Goal: Information Seeking & Learning: Learn about a topic

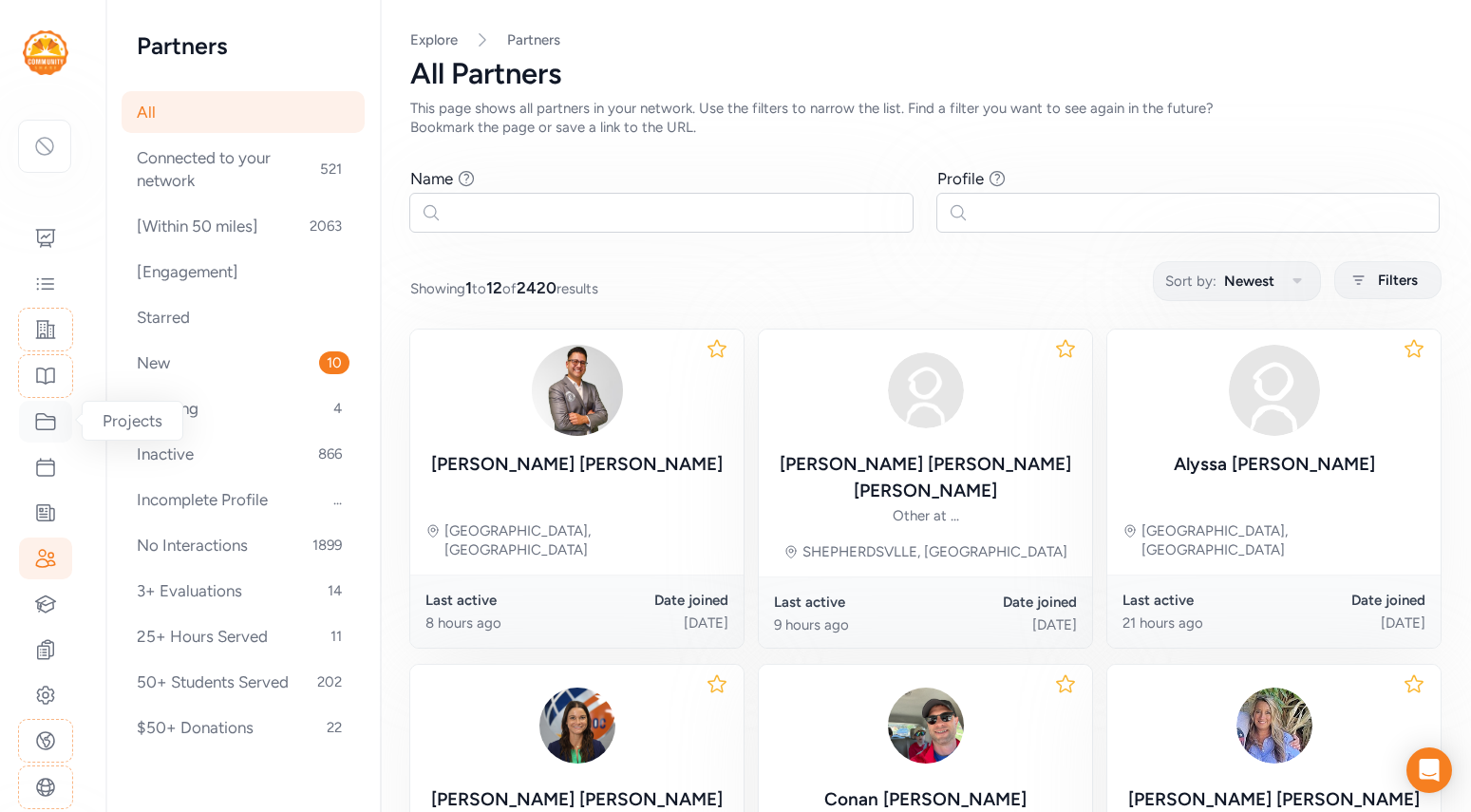
click at [43, 430] on icon at bounding box center [45, 422] width 23 height 23
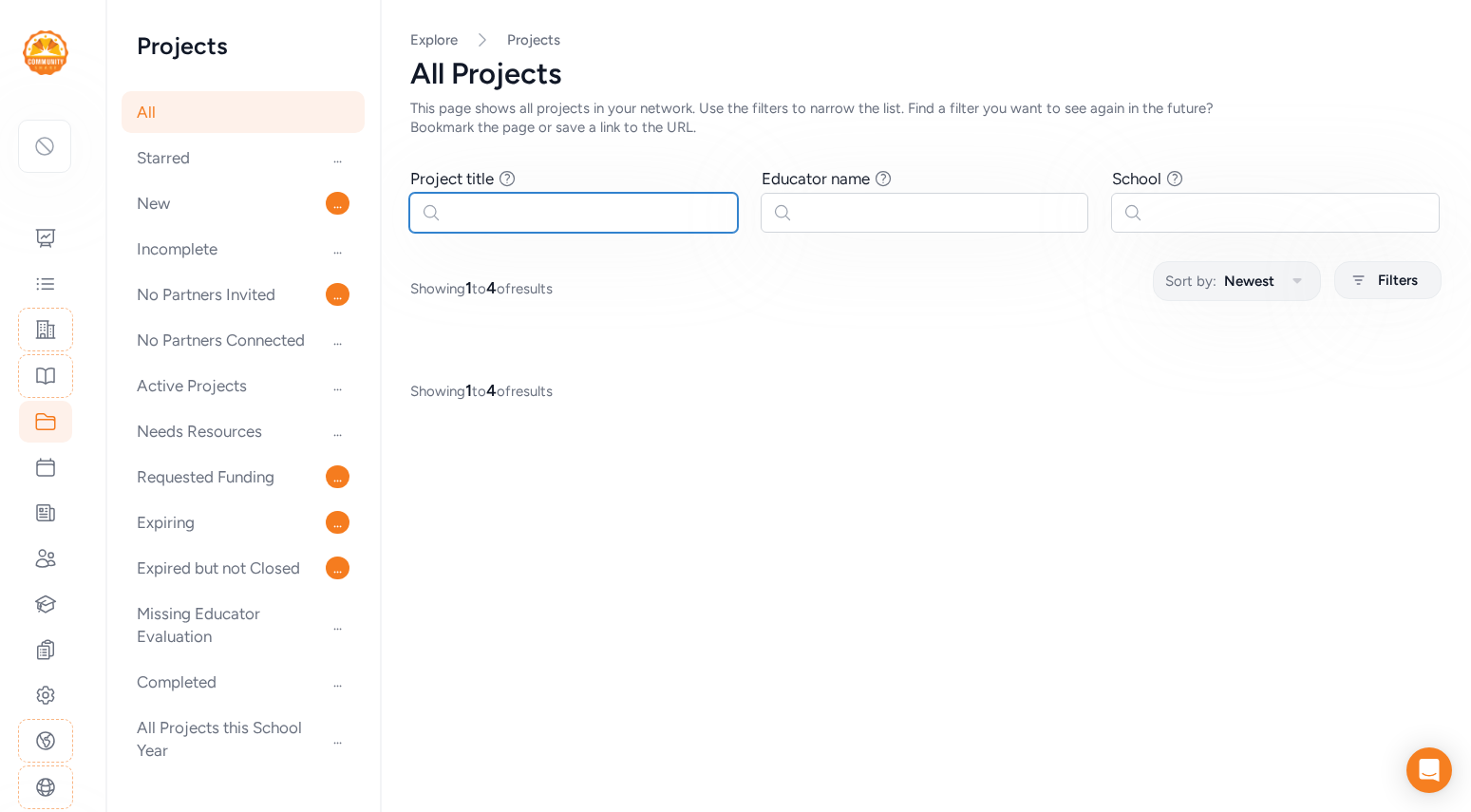
click at [559, 216] on input "text" at bounding box center [573, 212] width 328 height 40
paste input "Transfer of Energy Through Electromagnetic Waves" at SunnySide High School, Phy…"
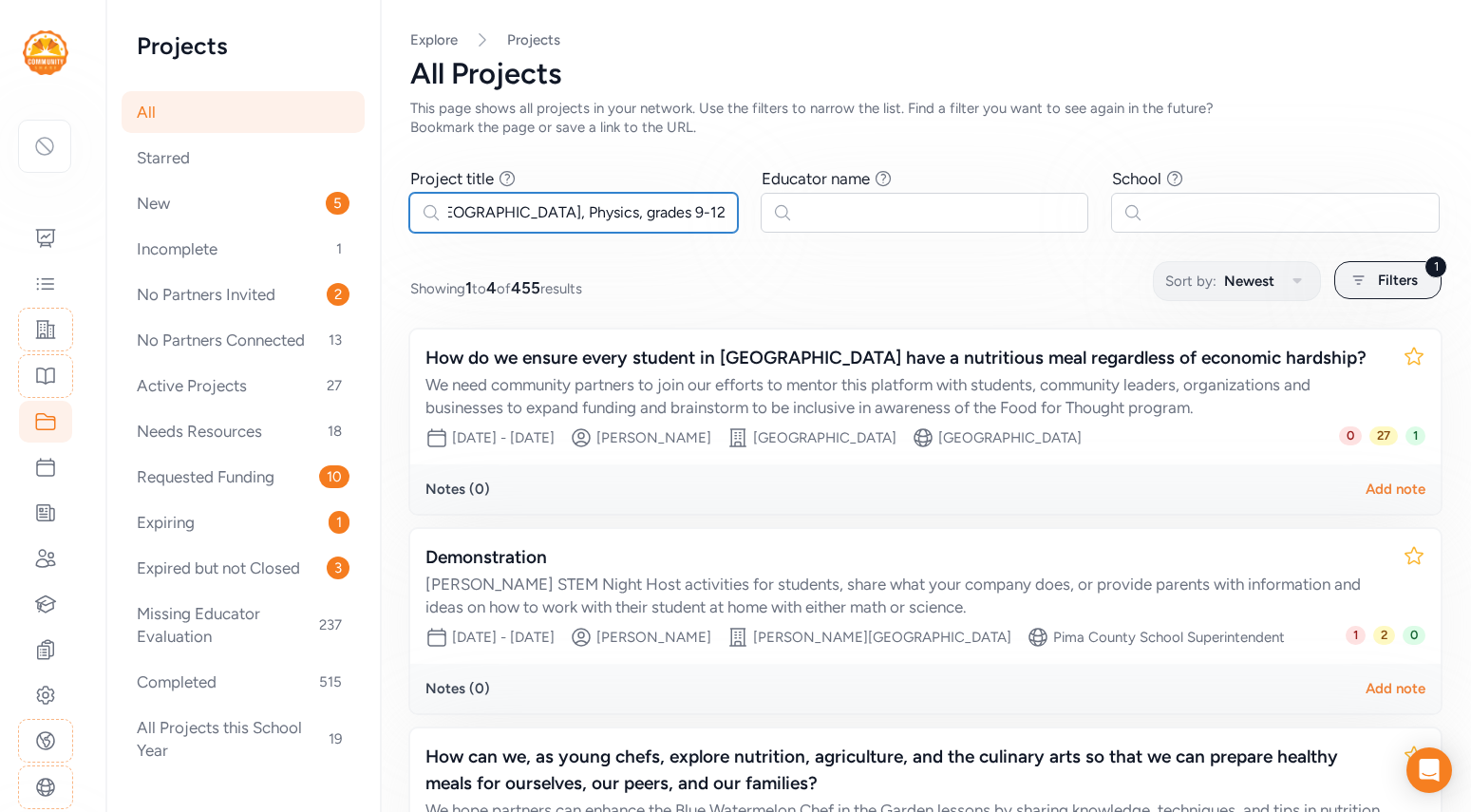
click at [637, 212] on input "Transfer of Energy Through Electromagnetic Waves" at SunnySide High School, Phy…" at bounding box center [573, 212] width 328 height 40
click at [475, 216] on input "Transfer of Energy Through Electromagnetic Waves" at SunnySide High School, Phy…" at bounding box center [573, 212] width 328 height 40
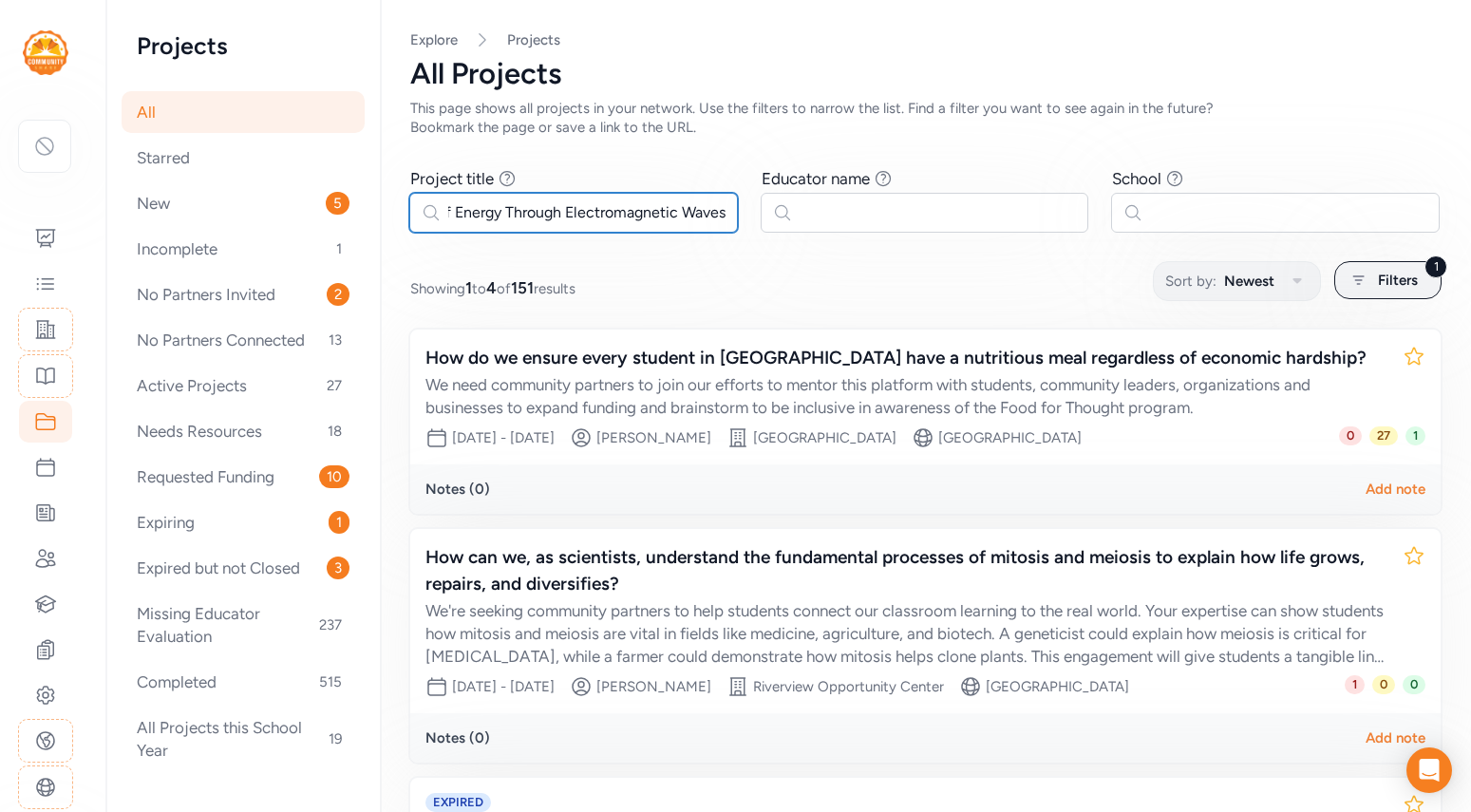
scroll to position [0, 69]
type input "Transfer of Energy Through Electromagnetic Waves"
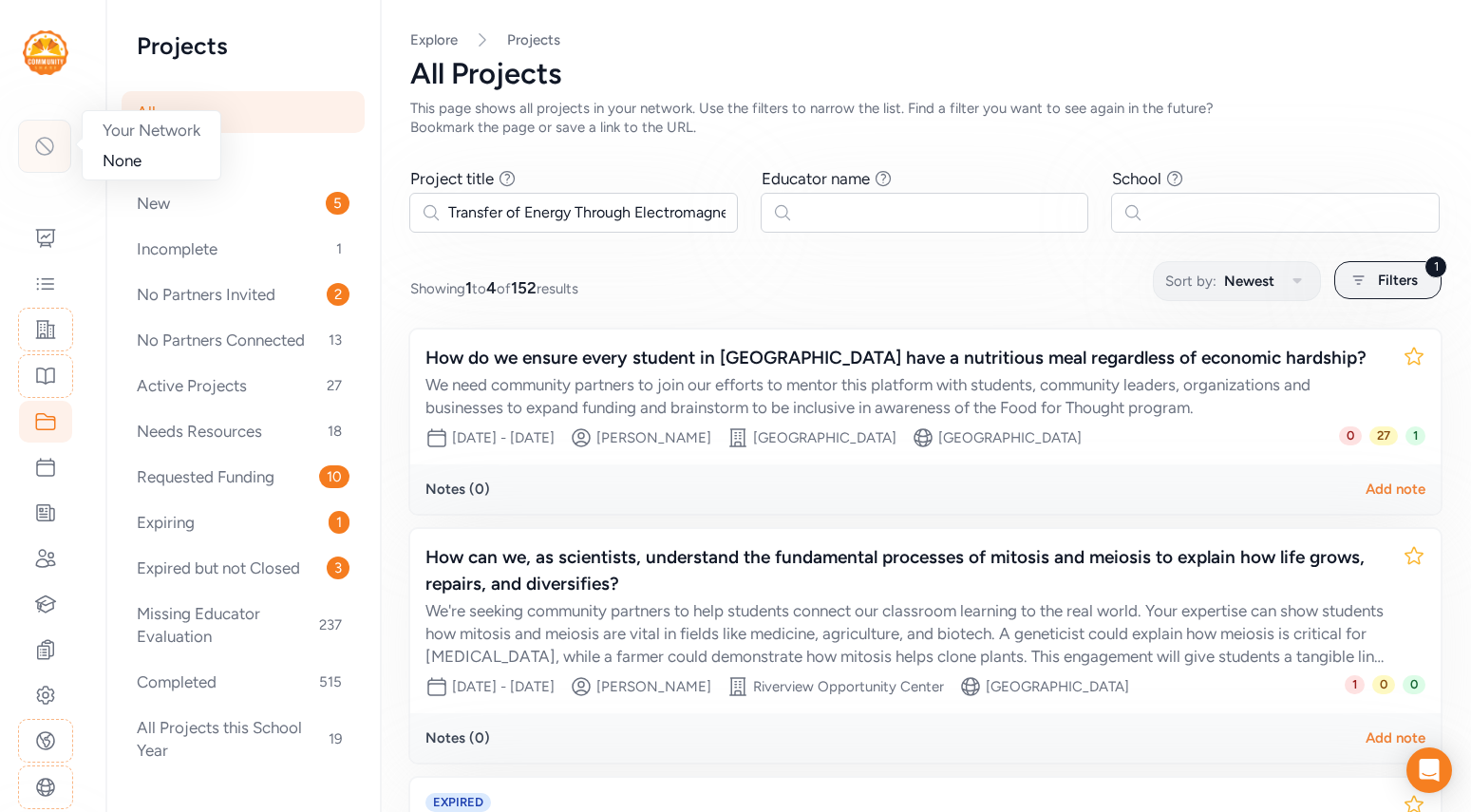
click at [21, 142] on div at bounding box center [45, 146] width 53 height 53
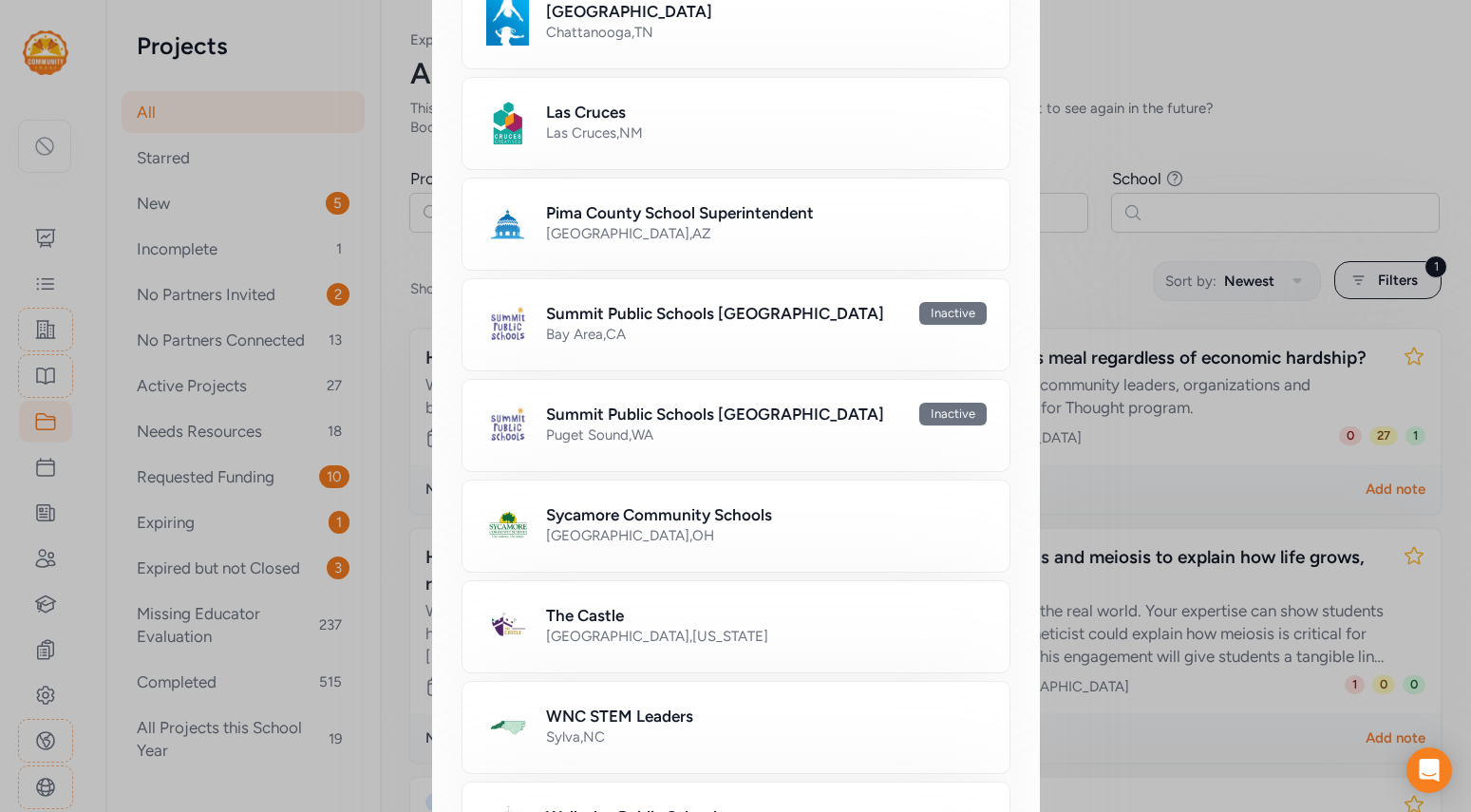
scroll to position [1046, 0]
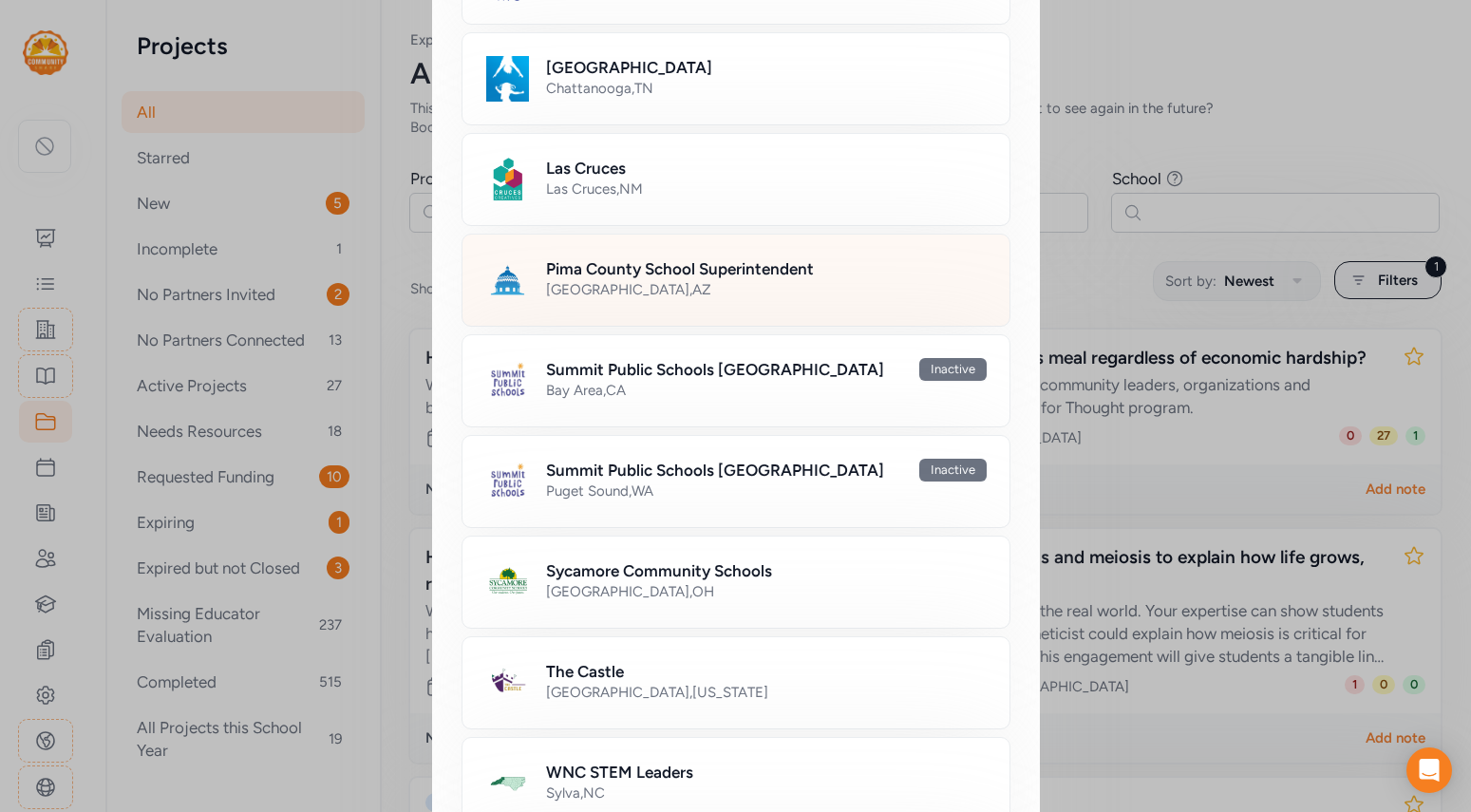
click at [624, 286] on div "Tucson , AZ" at bounding box center [766, 289] width 440 height 19
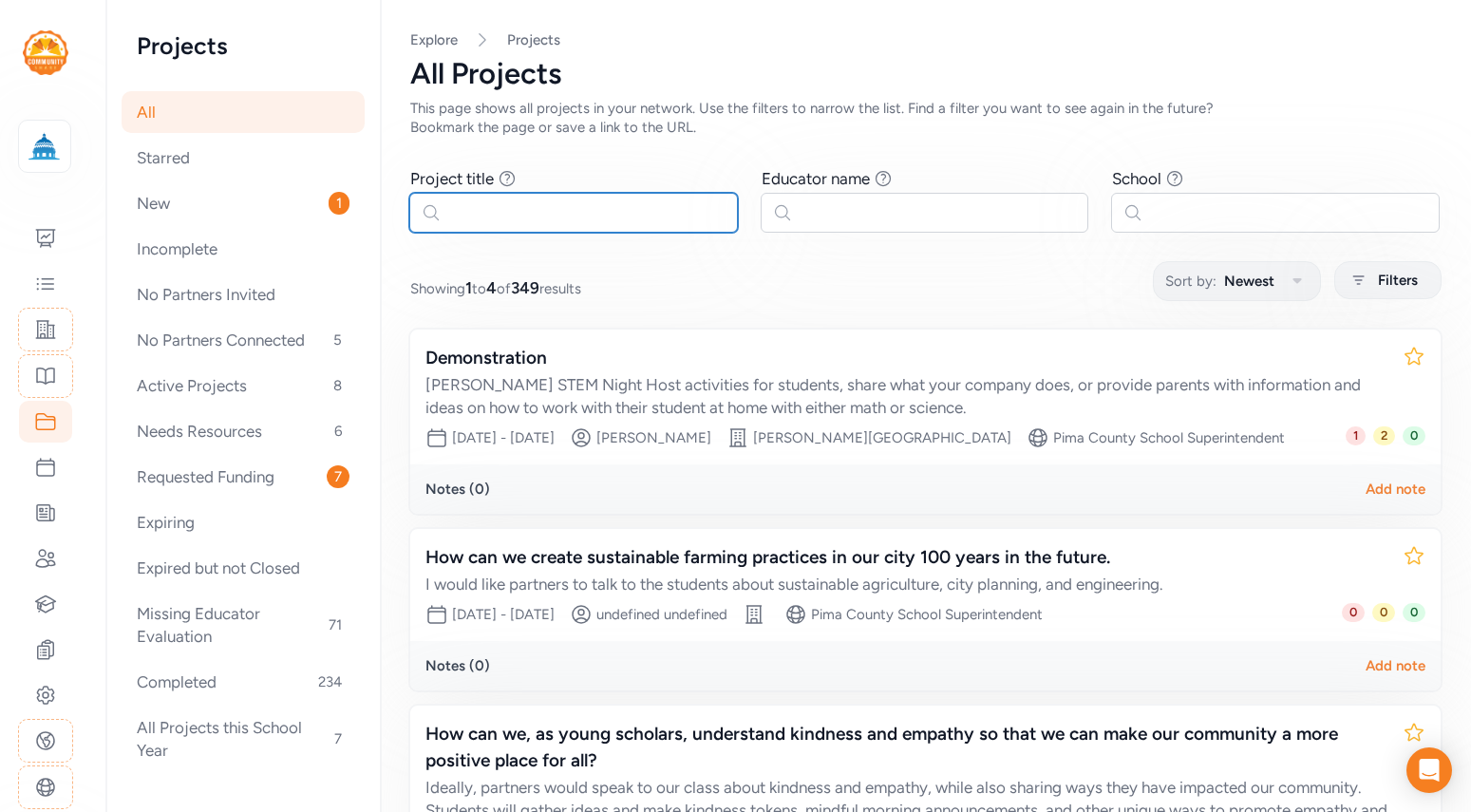
click at [588, 204] on input "text" at bounding box center [573, 212] width 328 height 40
paste input "Transfer of Energy Through Electromagnetic Waves" at SunnySide High School, Phy…"
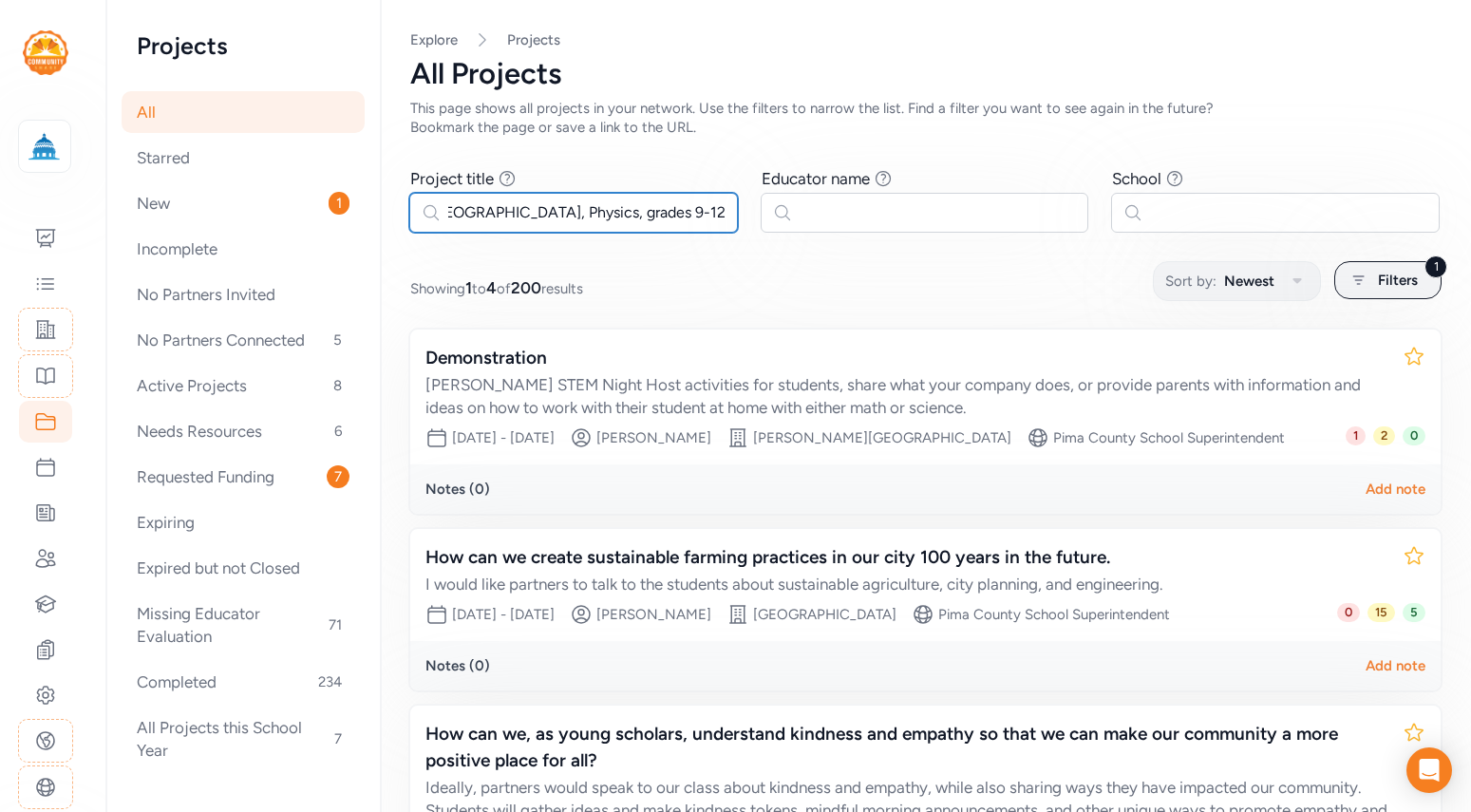
click at [453, 213] on input "Transfer of Energy Through Electromagnetic Waves" at SunnySide High School, Phy…" at bounding box center [573, 212] width 328 height 40
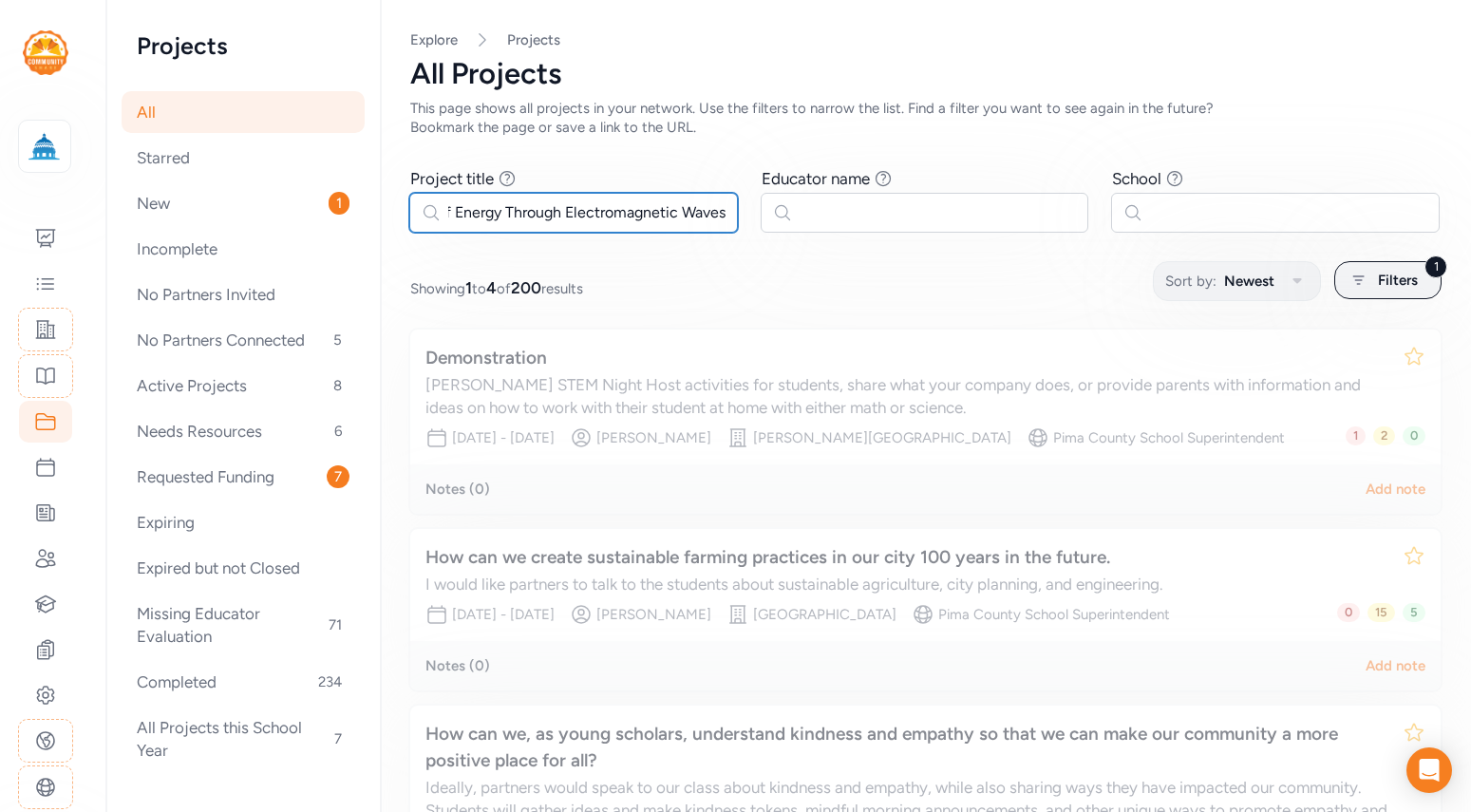
scroll to position [0, 69]
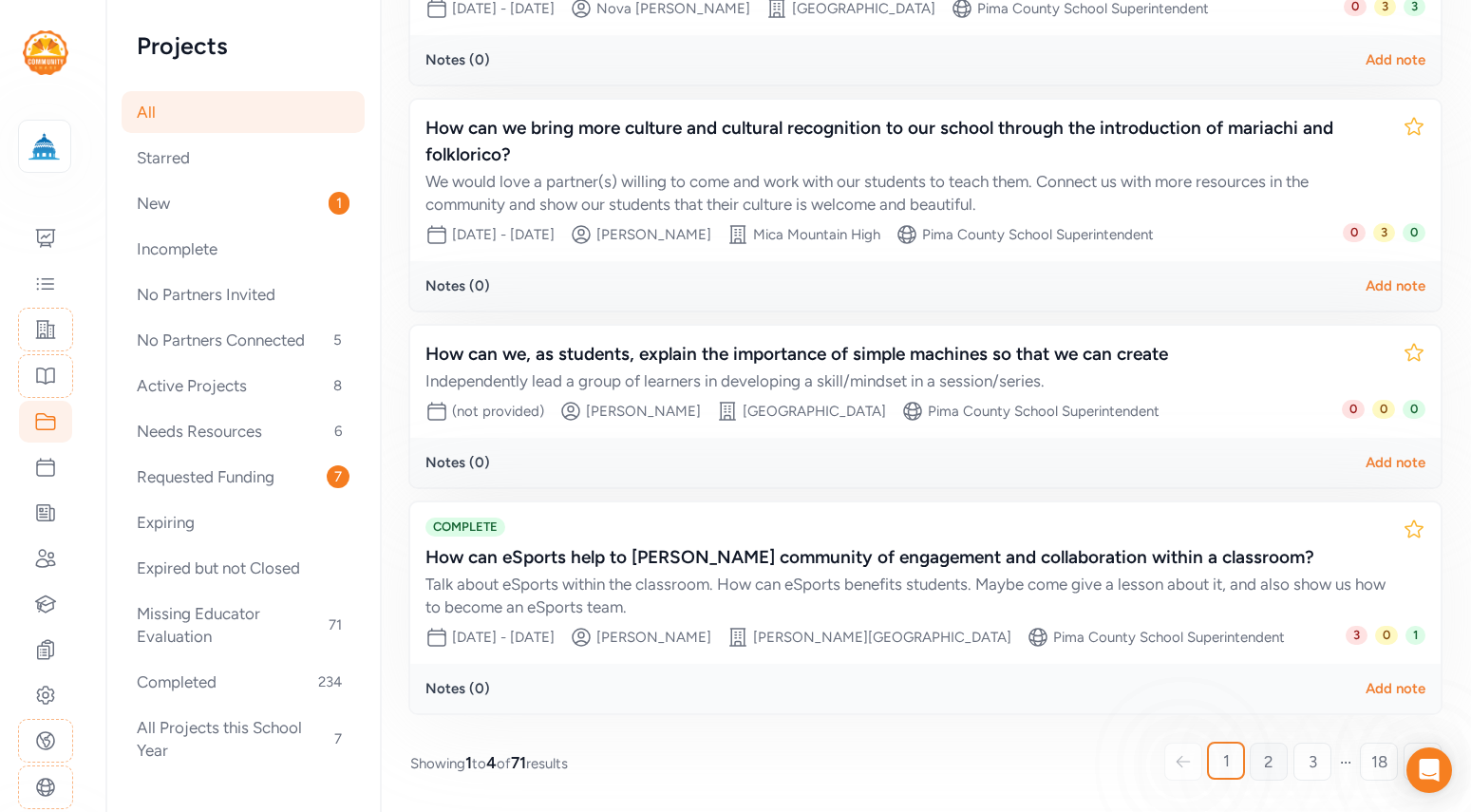
click at [1279, 770] on link "2" at bounding box center [1268, 761] width 38 height 38
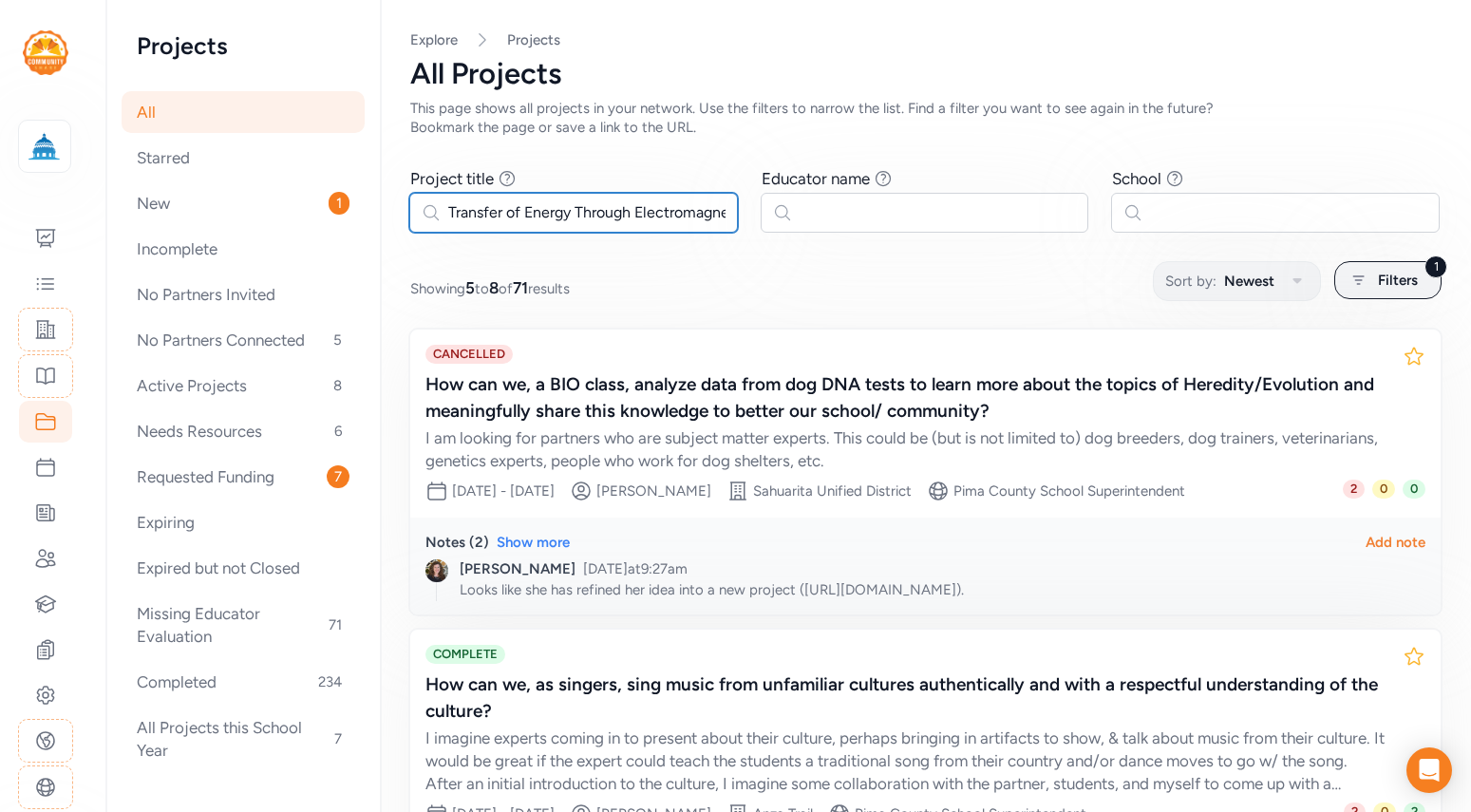
click at [623, 213] on input "Transfer of Energy Through Electromagnetic Waves" at bounding box center [573, 212] width 328 height 40
click at [433, 213] on input "Transfer of Energy Through Electromagnetic Waves" at bounding box center [573, 212] width 328 height 40
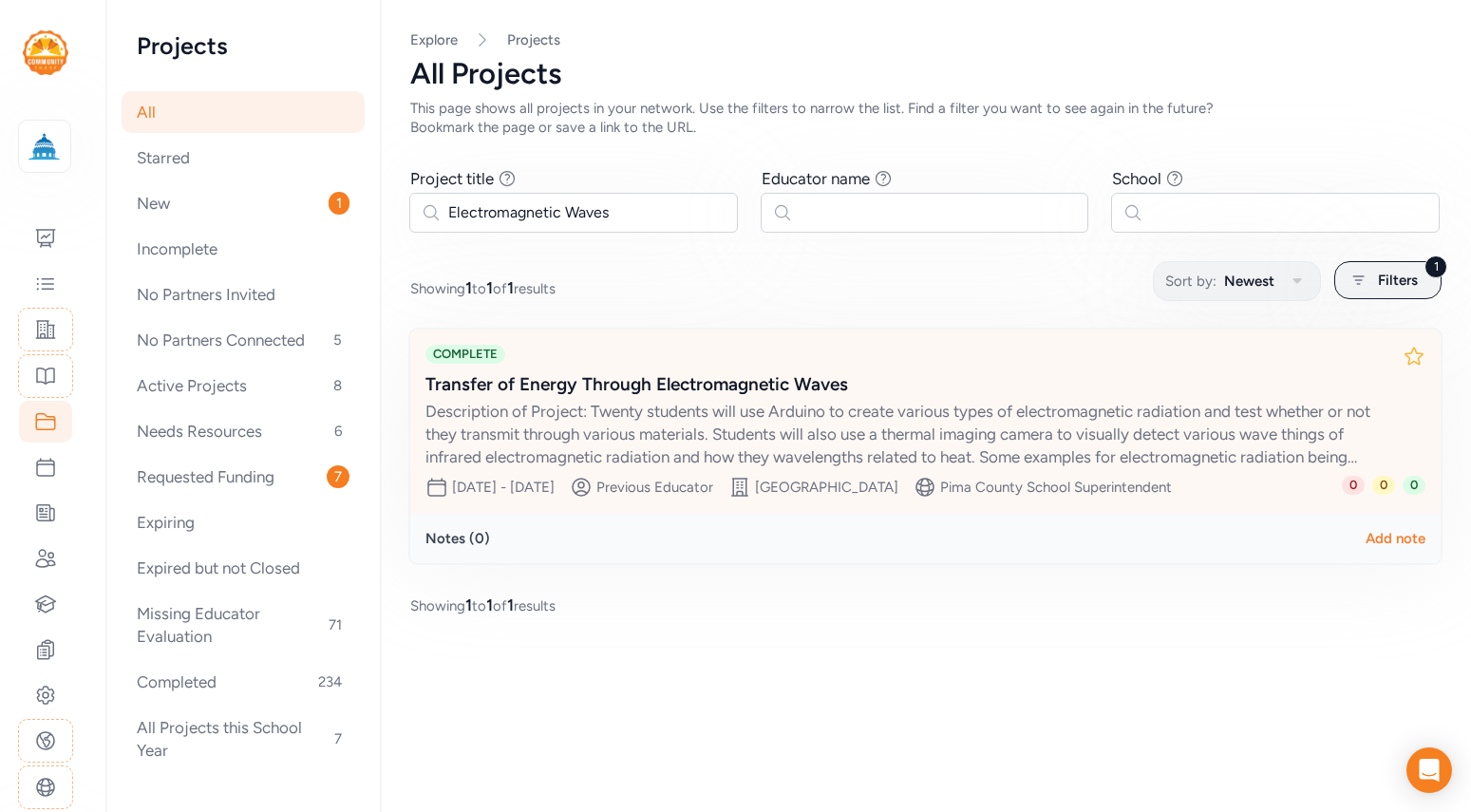
click at [774, 374] on div "Transfer of Energy Through Electromagnetic Waves" at bounding box center [906, 384] width 962 height 26
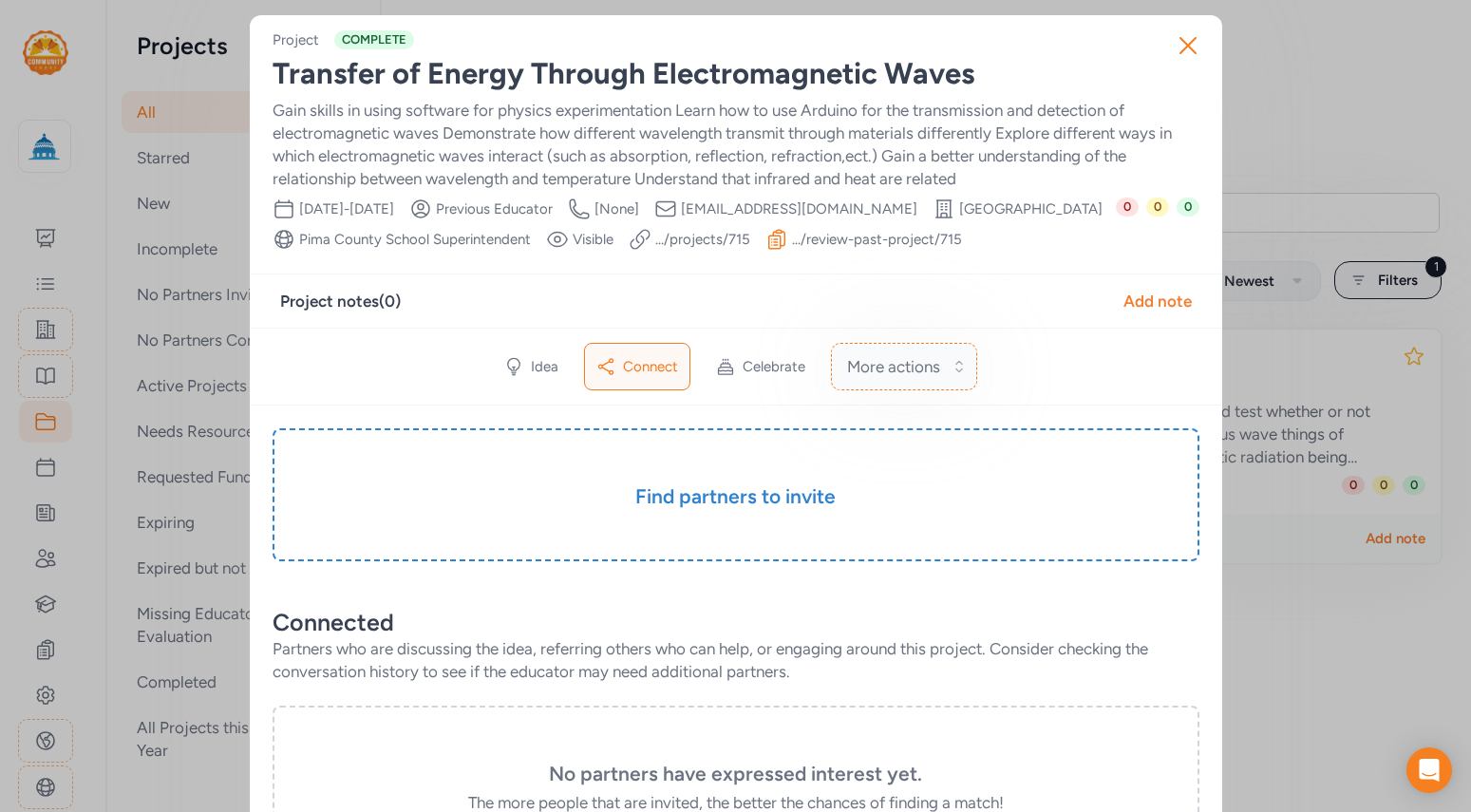
click at [953, 390] on button "More actions" at bounding box center [903, 366] width 146 height 47
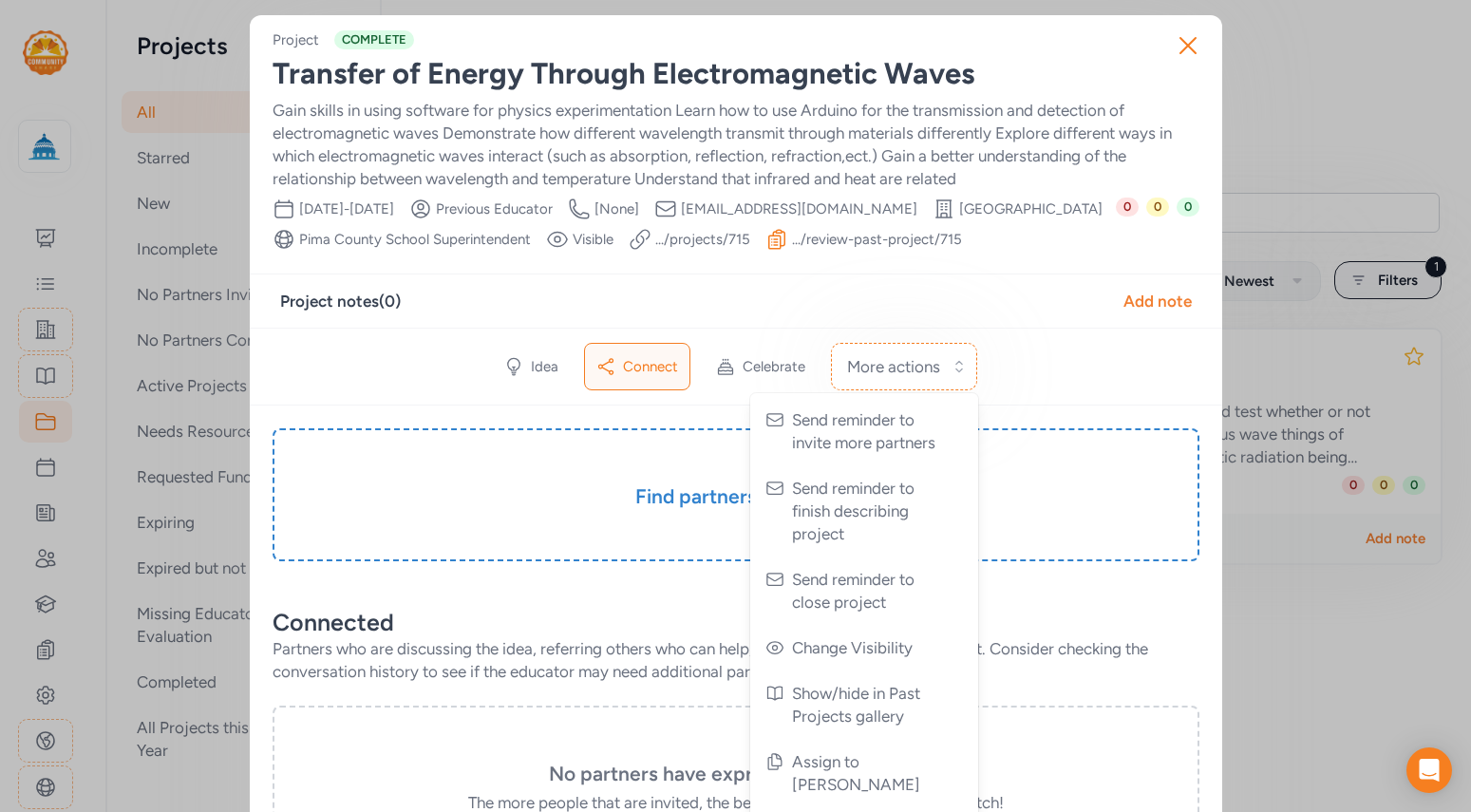
click at [1000, 303] on div "Project COMPLETE Transfer of Energy Through Electromagnetic Waves Gain skills i…" at bounding box center [736, 711] width 926 height 1363
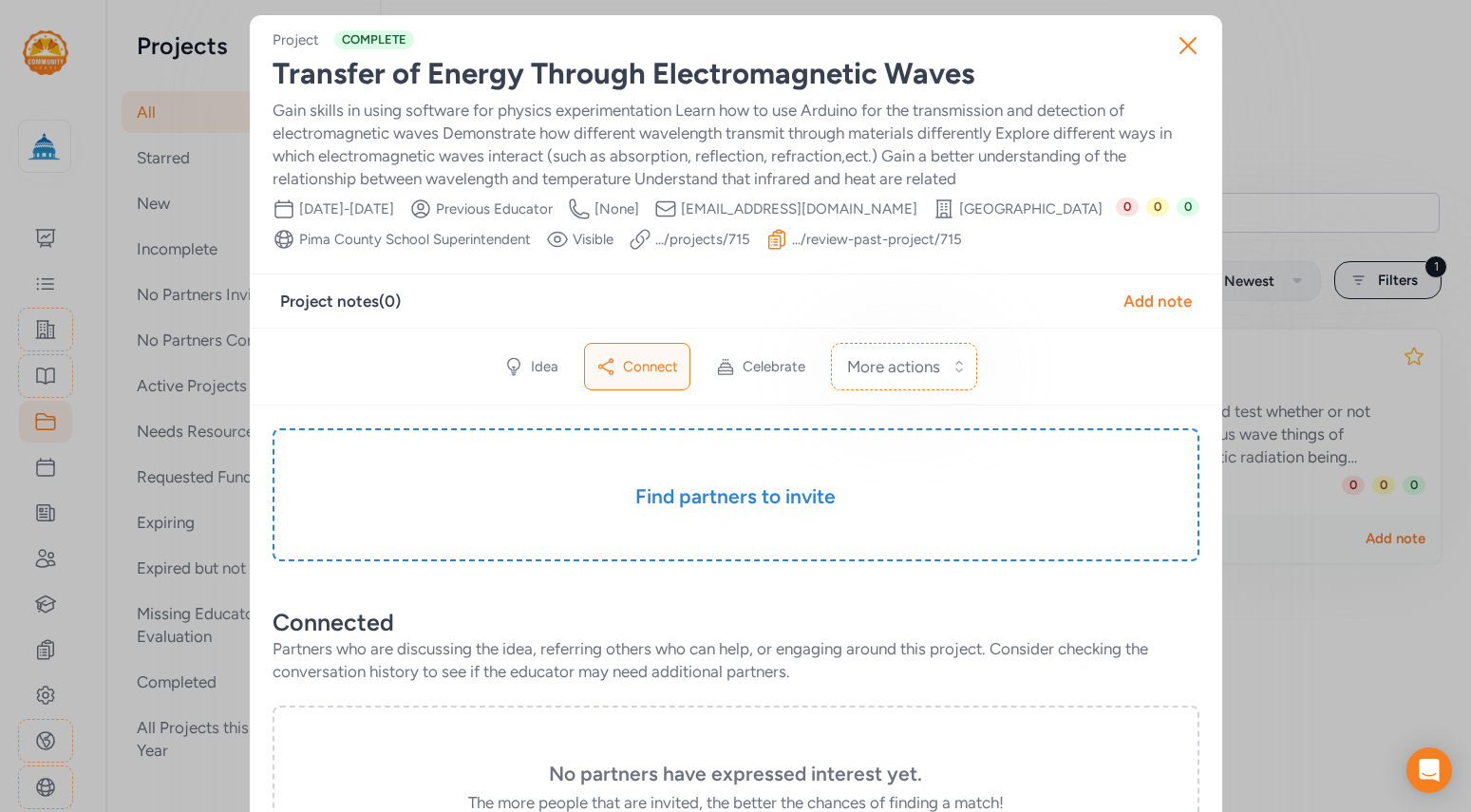
click at [750, 237] on link ".../projects/ 715" at bounding box center [703, 239] width 95 height 19
click at [1188, 49] on icon "button" at bounding box center [1187, 45] width 30 height 30
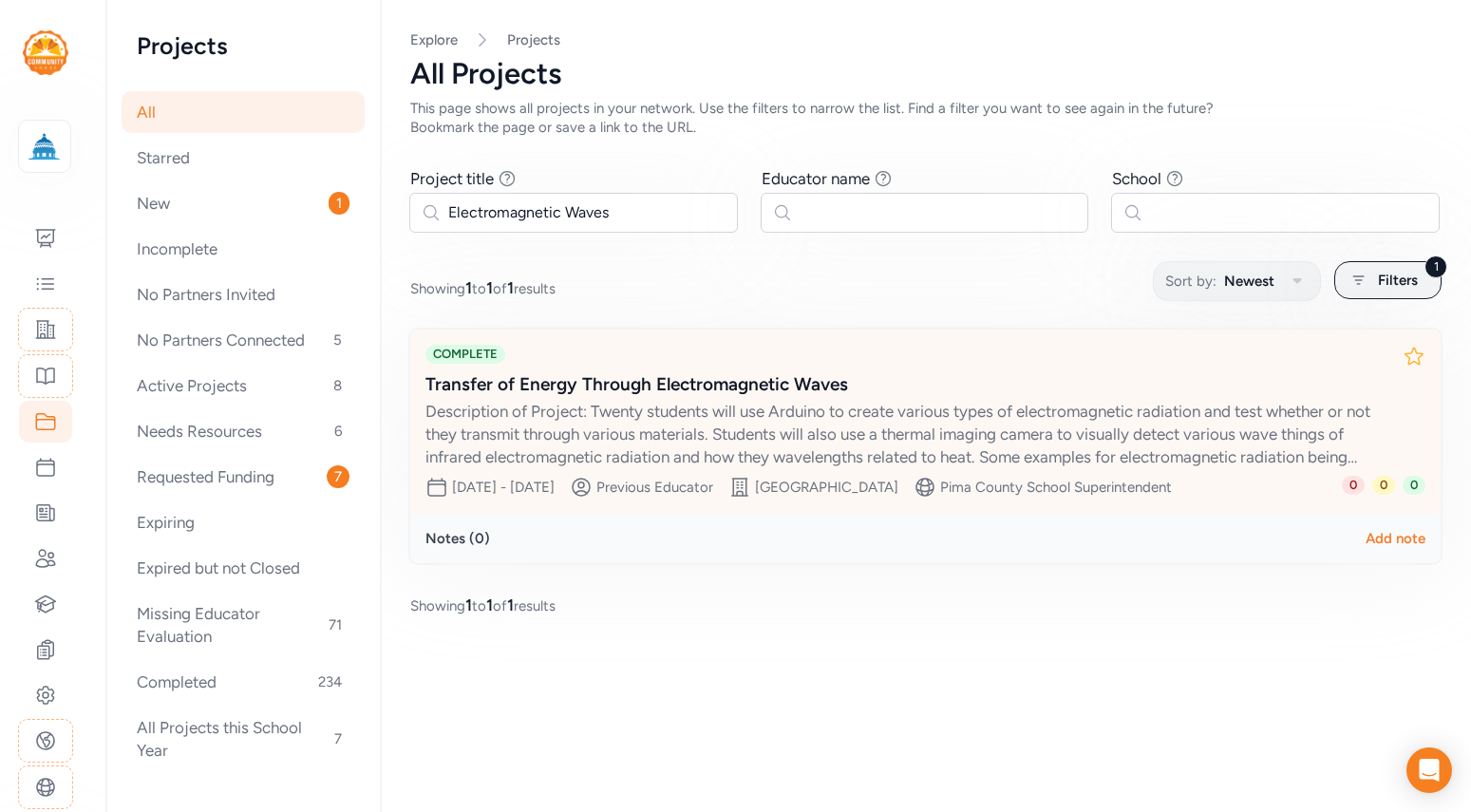
click at [723, 394] on div "Transfer of Energy Through Electromagnetic Waves" at bounding box center [906, 384] width 962 height 26
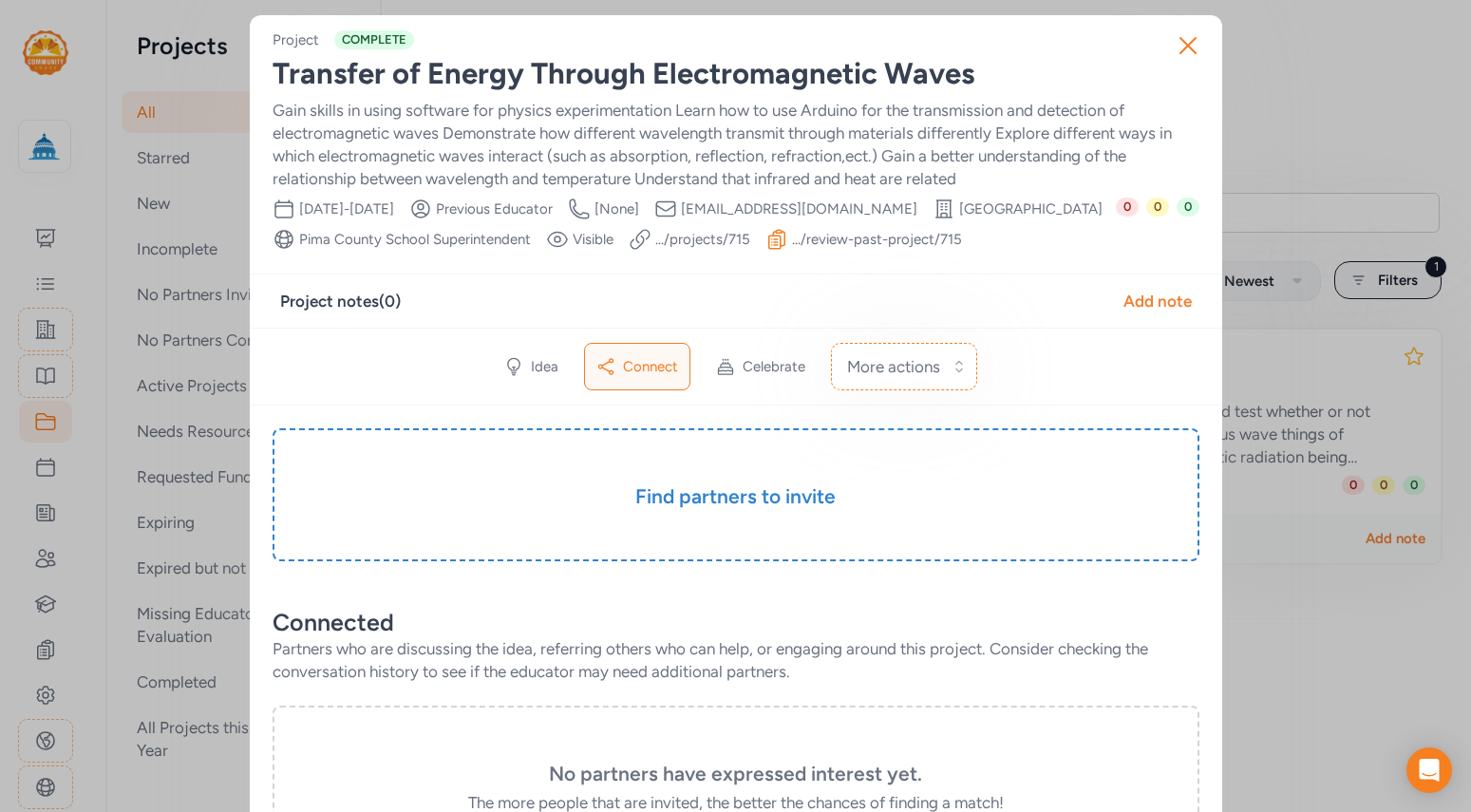
click at [750, 236] on link ".../projects/ 715" at bounding box center [703, 239] width 95 height 19
click at [1186, 51] on icon "button" at bounding box center [1187, 45] width 30 height 30
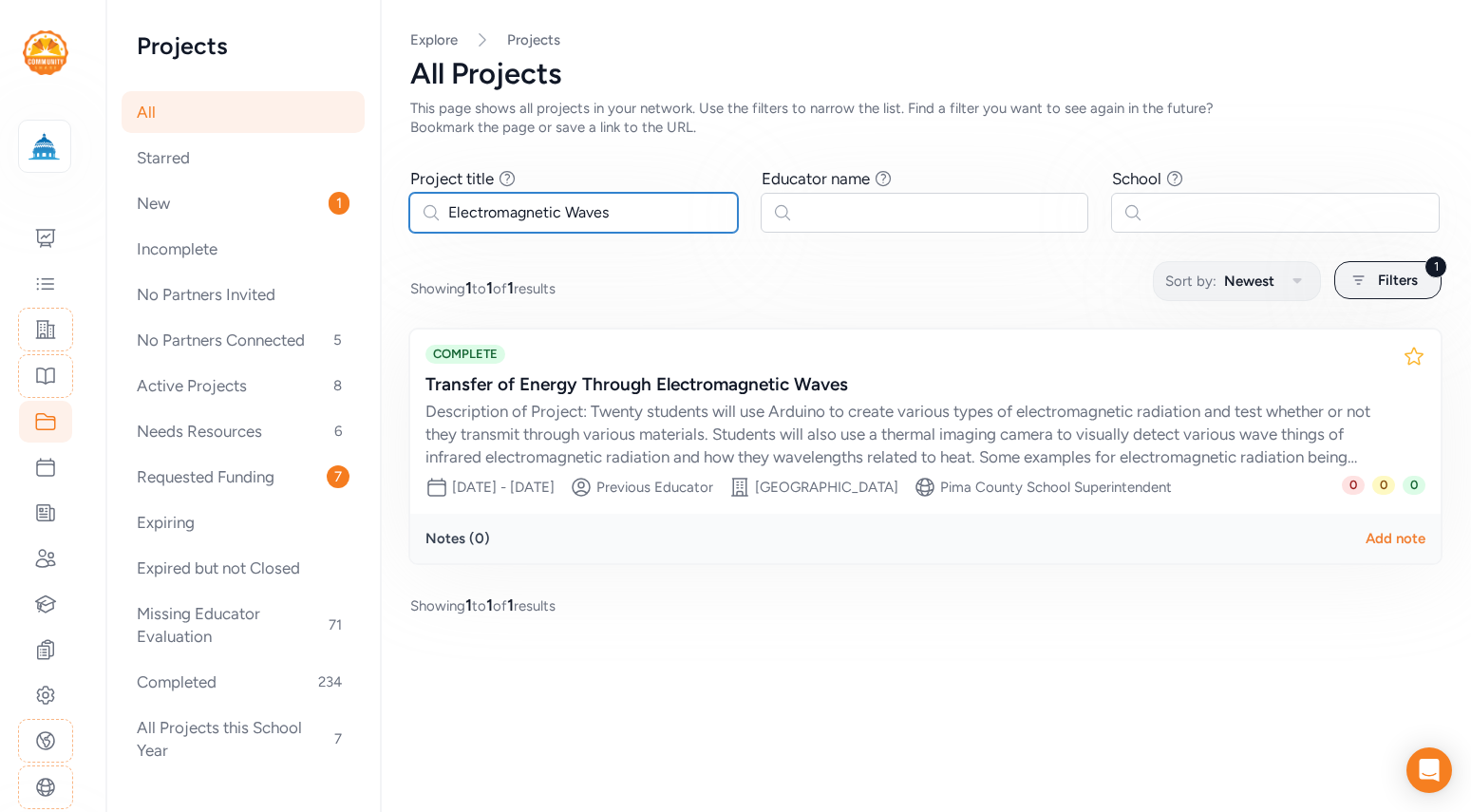
click at [495, 220] on input "Electromagnetic Waves" at bounding box center [573, 212] width 328 height 40
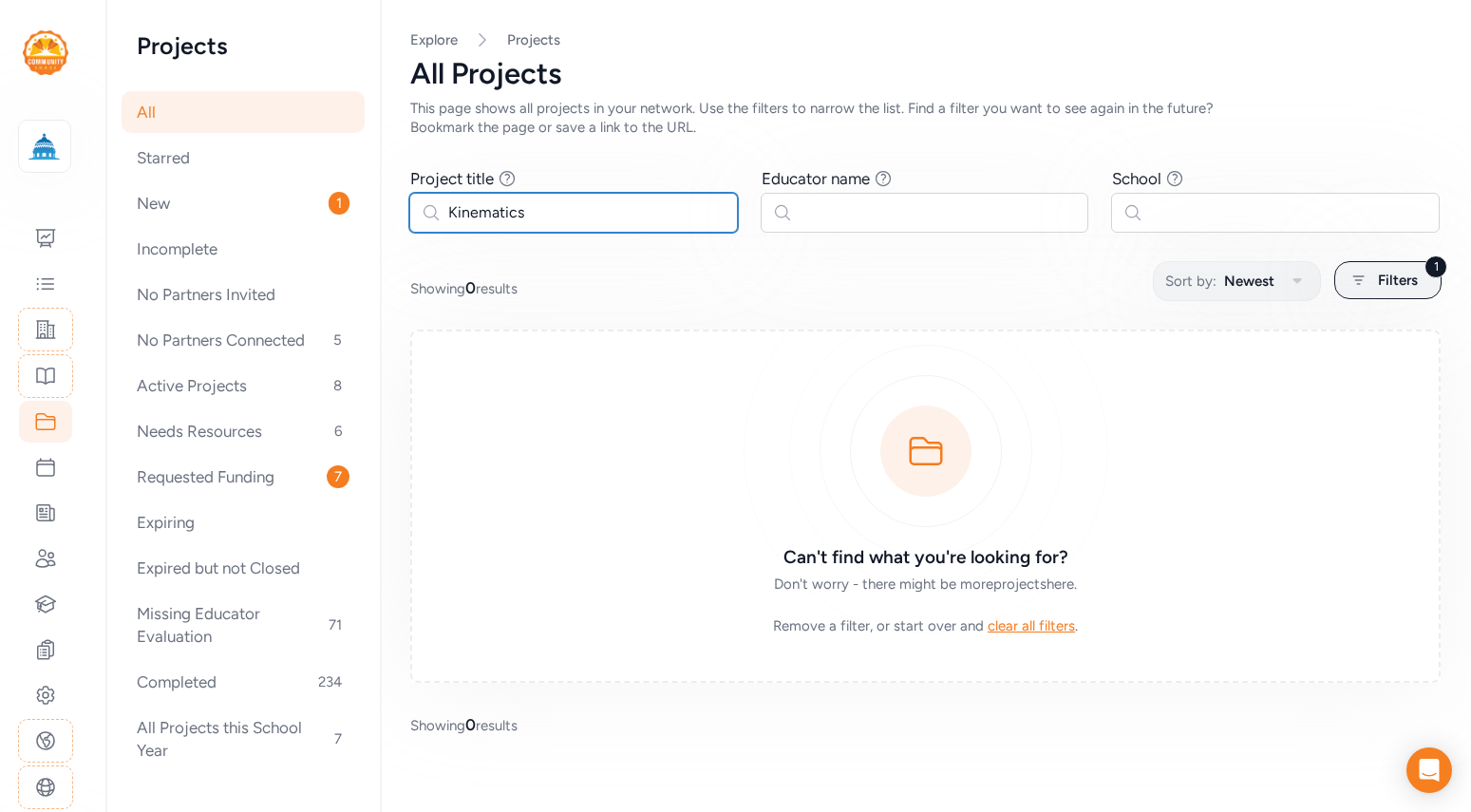
click at [520, 213] on input "Kinematics" at bounding box center [573, 212] width 328 height 40
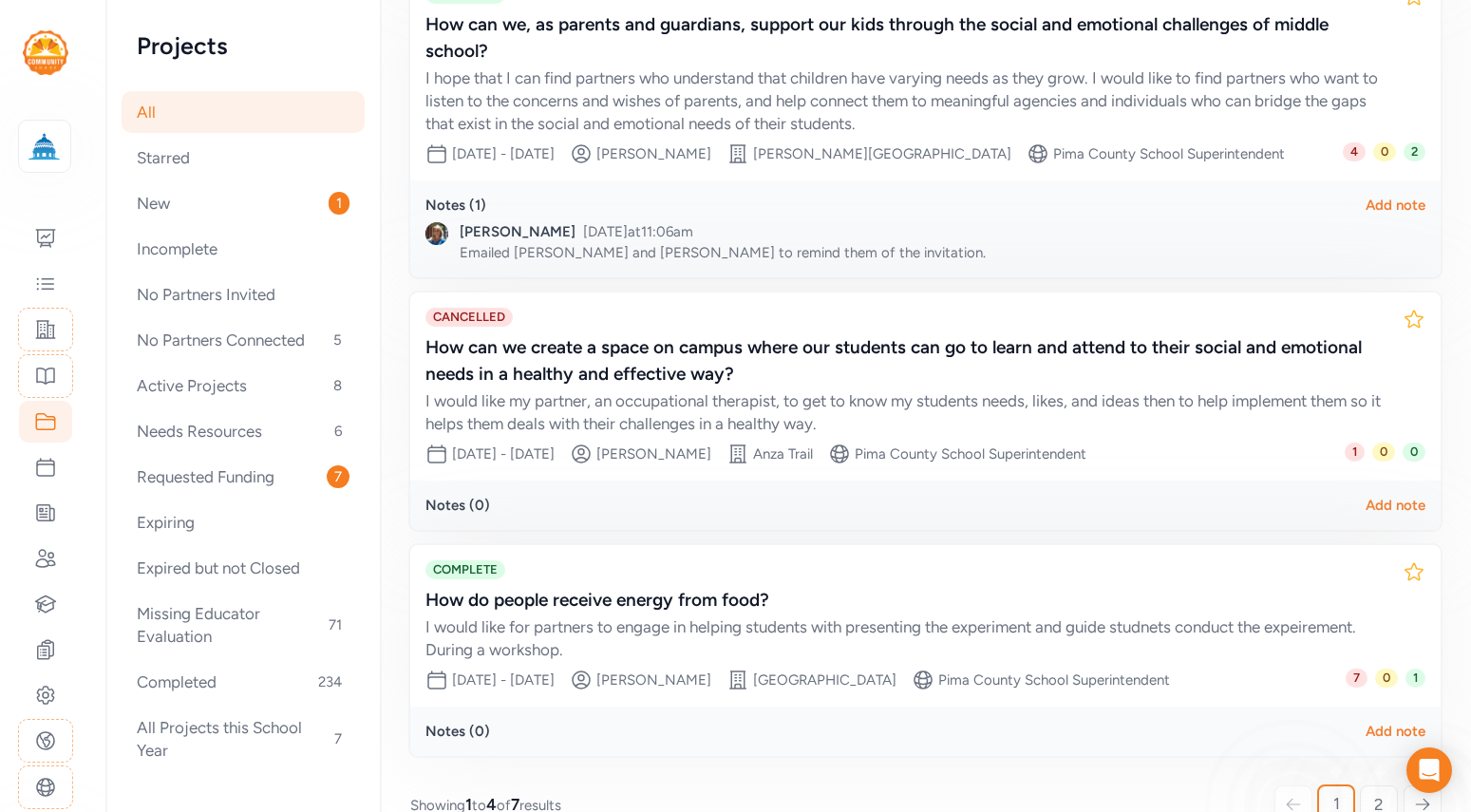
scroll to position [674, 0]
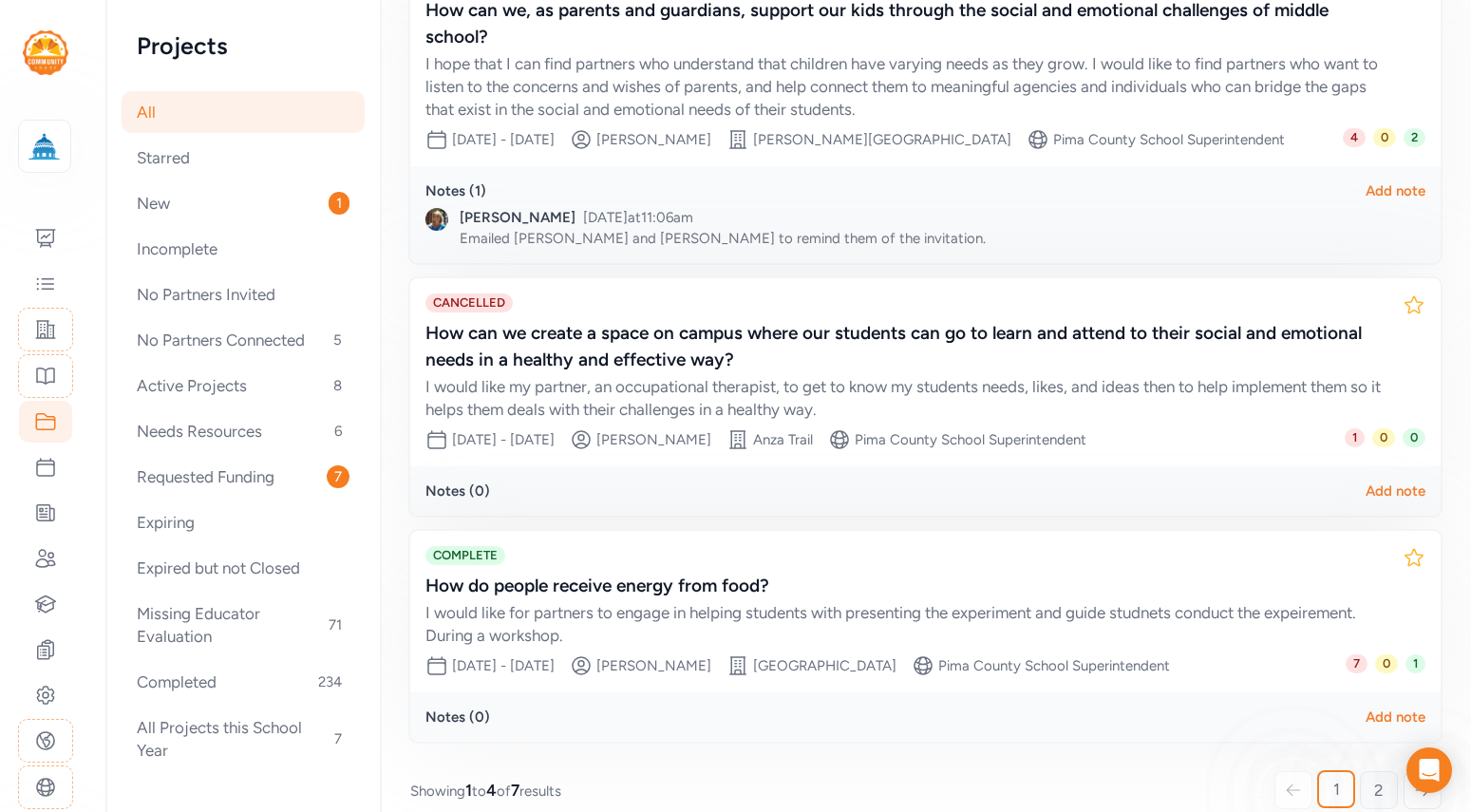
click at [1374, 778] on span "2" at bounding box center [1378, 790] width 10 height 23
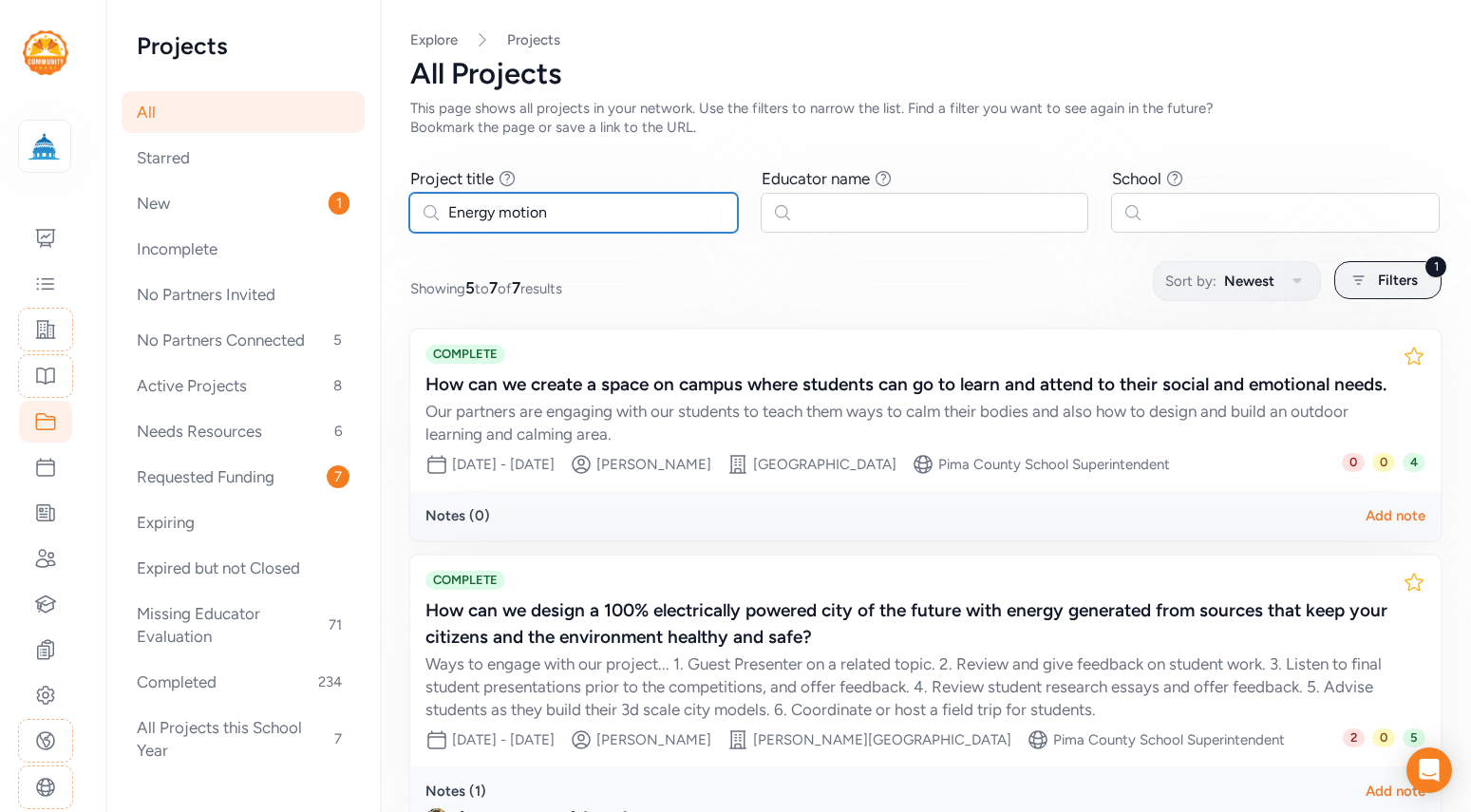
click at [511, 210] on input "Energy motion" at bounding box center [573, 212] width 328 height 40
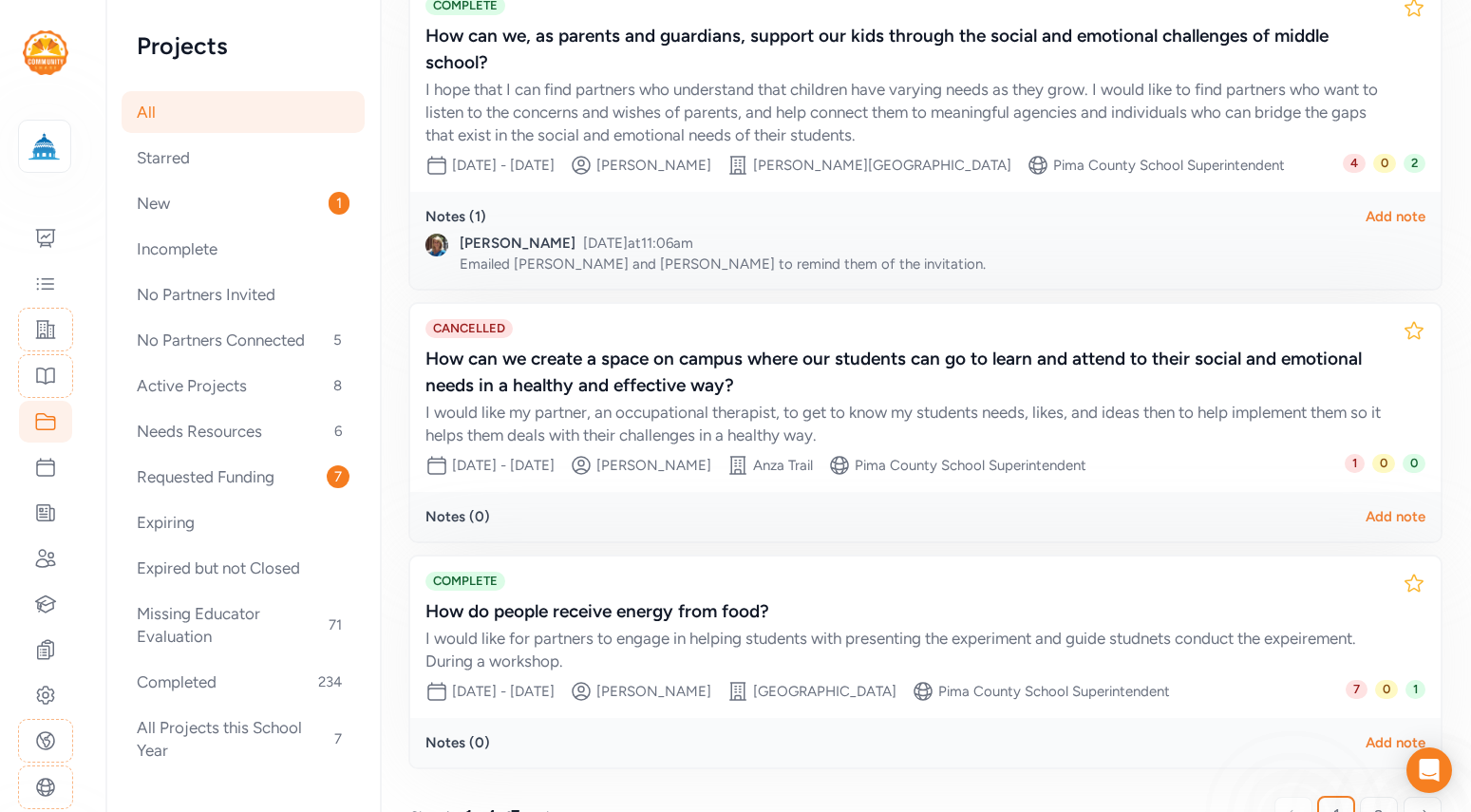
scroll to position [674, 0]
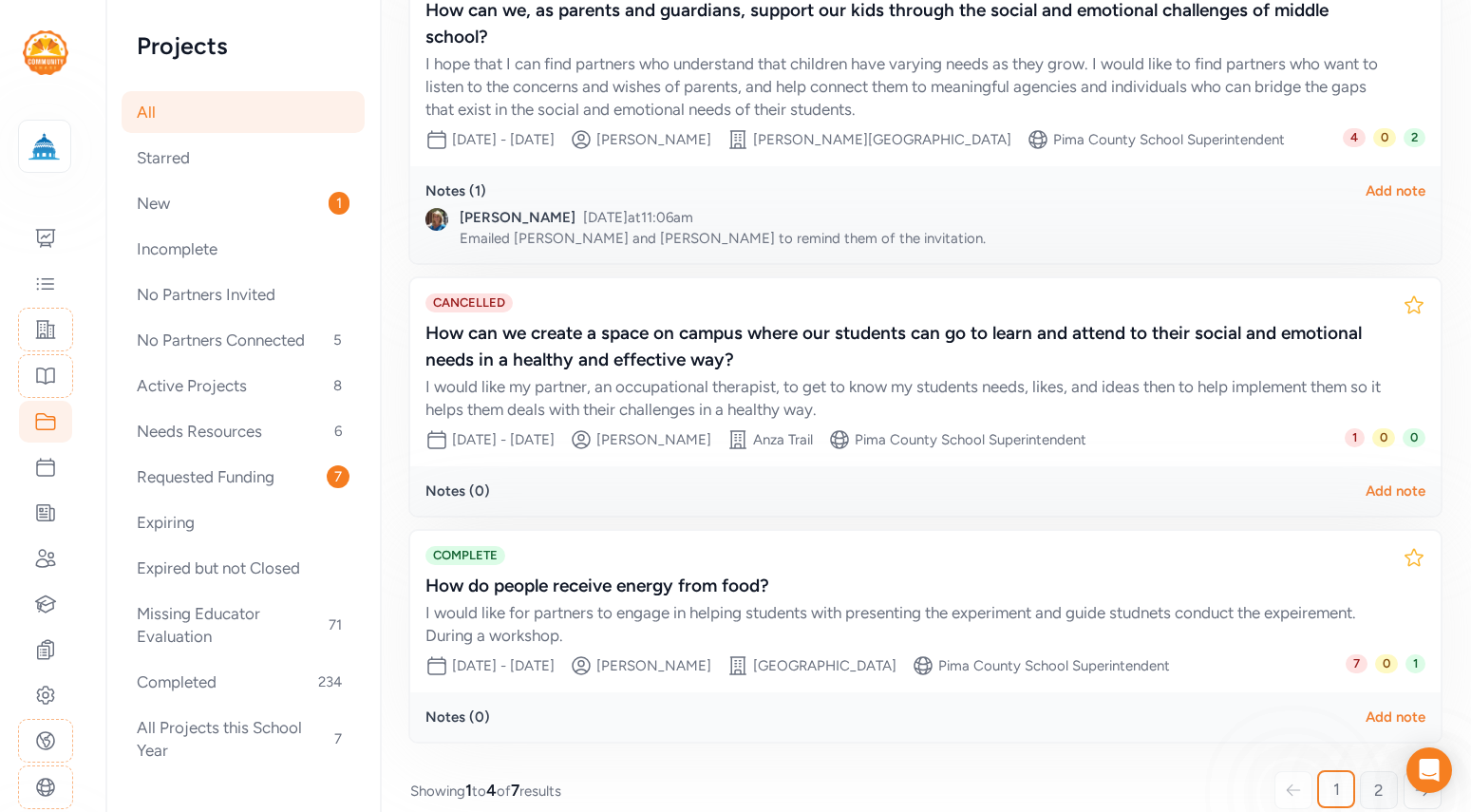
type input "Kinematics energy motion"
click at [1381, 778] on span "2" at bounding box center [1378, 790] width 10 height 23
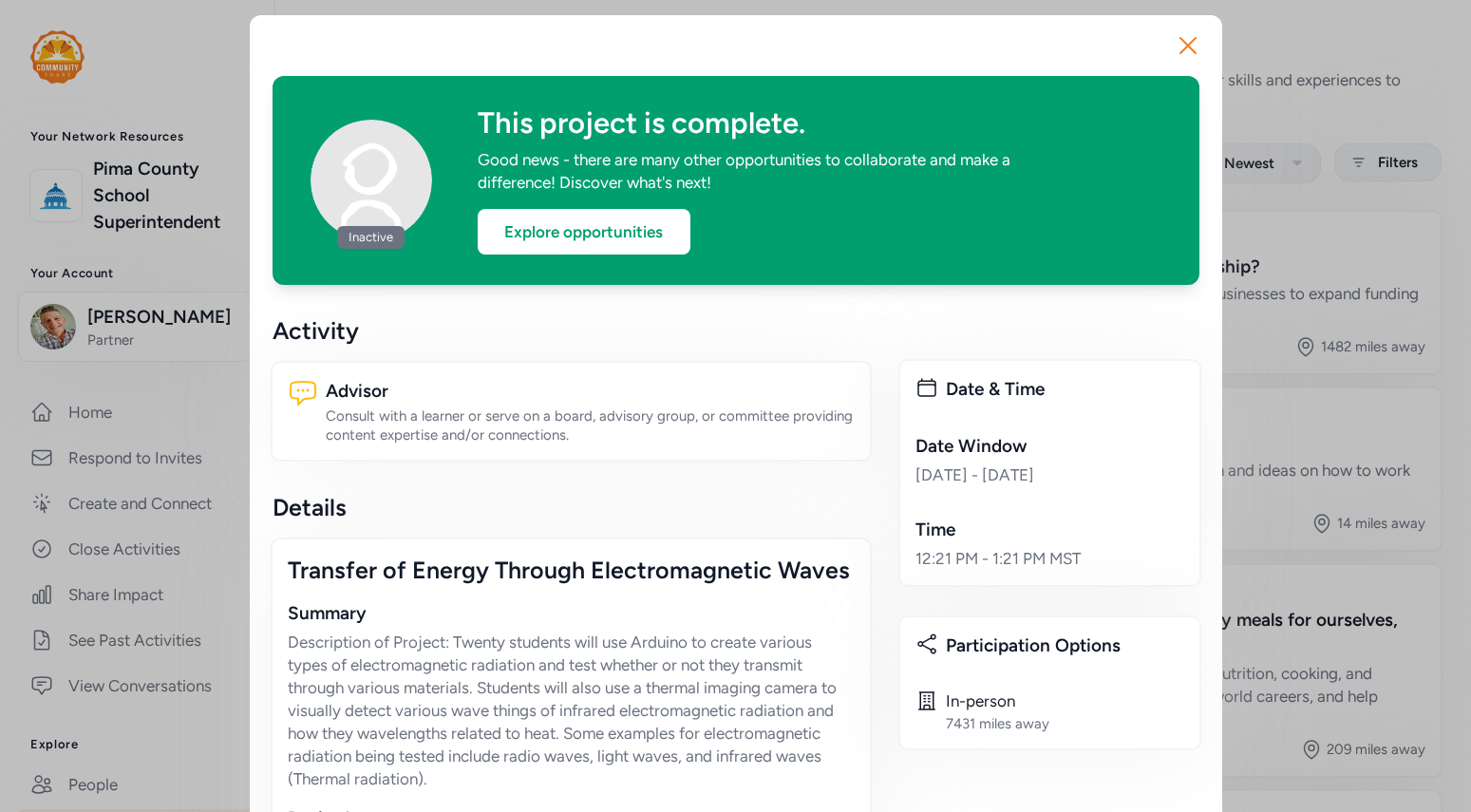
scroll to position [2, 0]
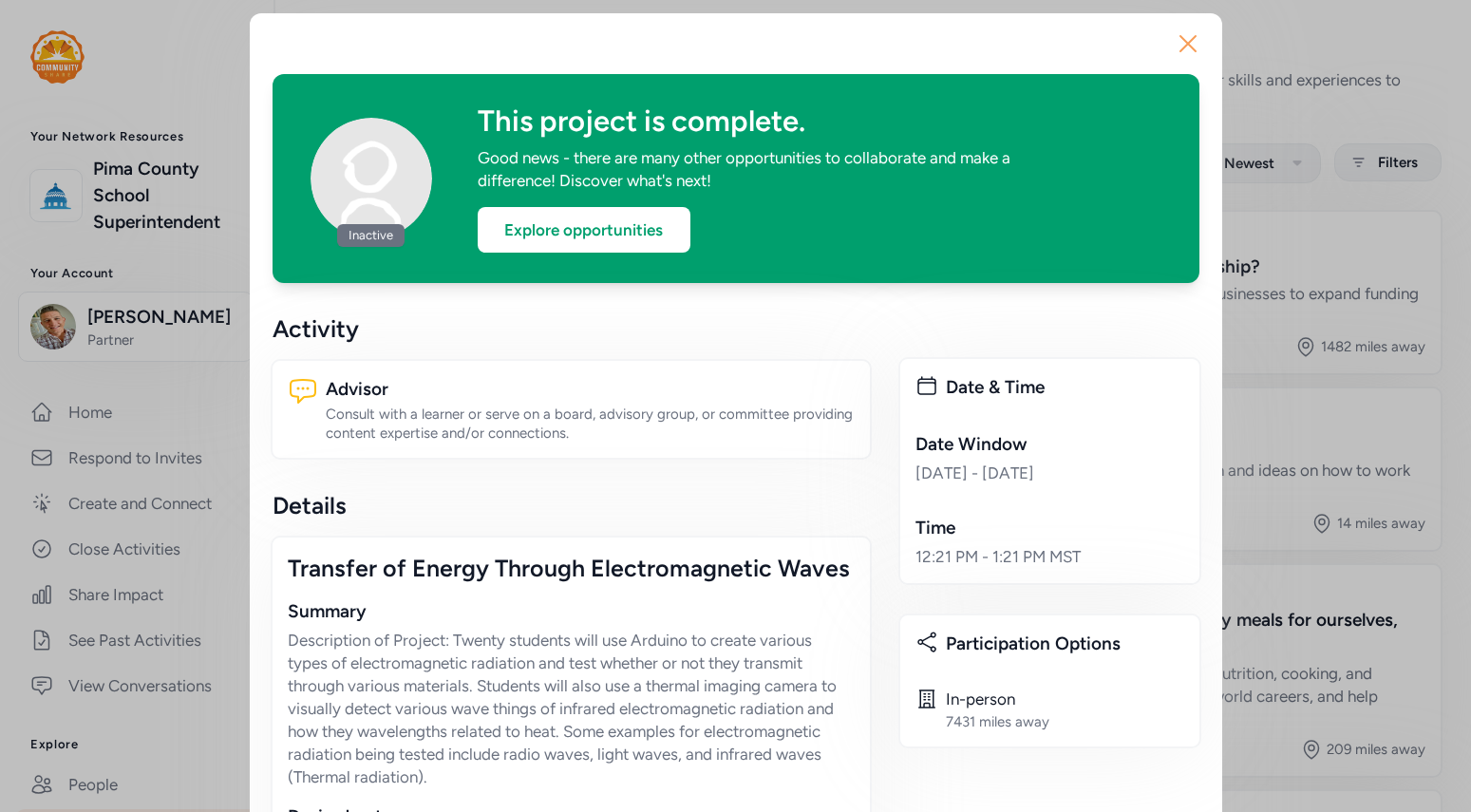
click at [1186, 43] on icon "button" at bounding box center [1187, 44] width 15 height 15
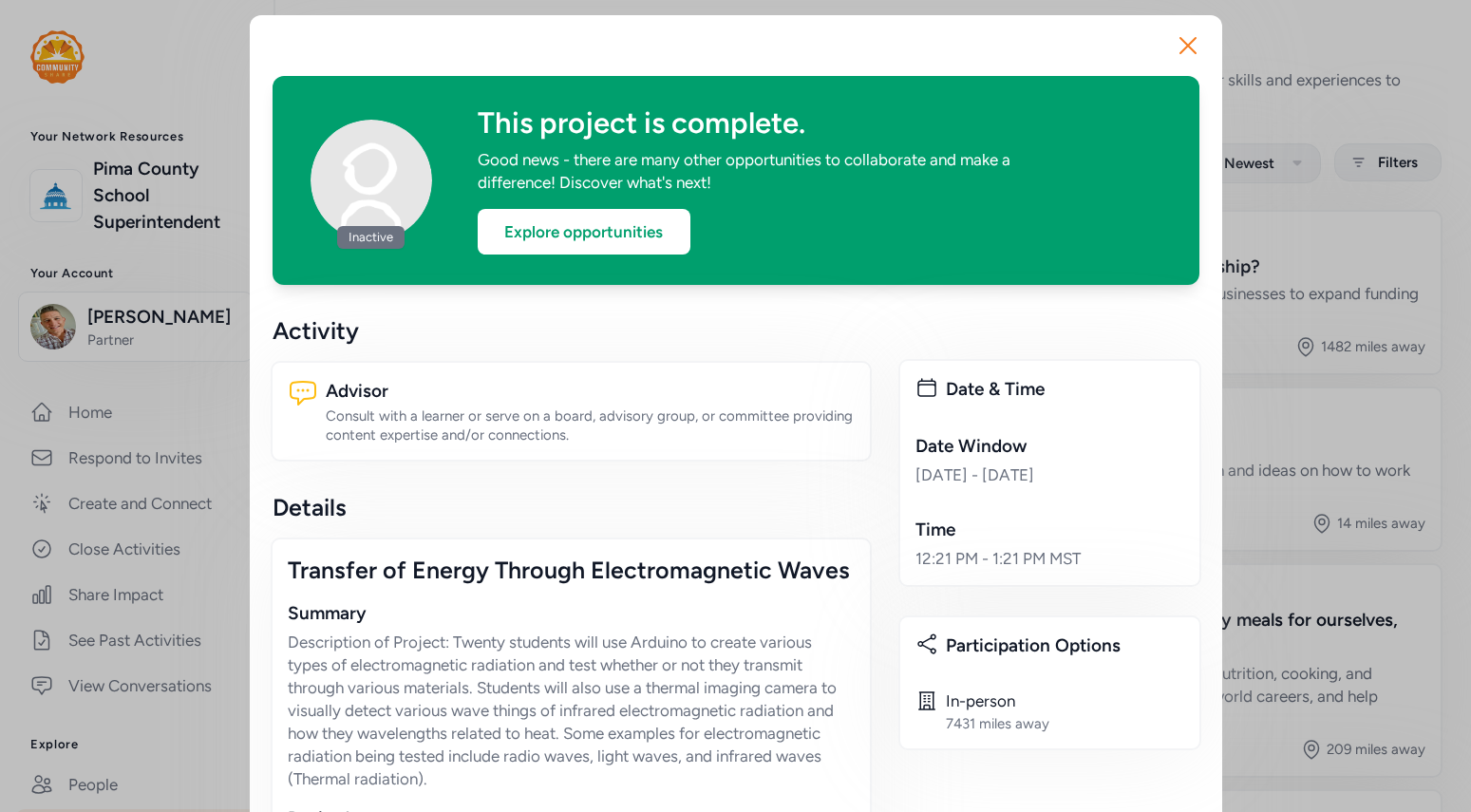
click at [479, 572] on div "Transfer of Energy Through Electromagnetic Waves" at bounding box center [571, 569] width 567 height 30
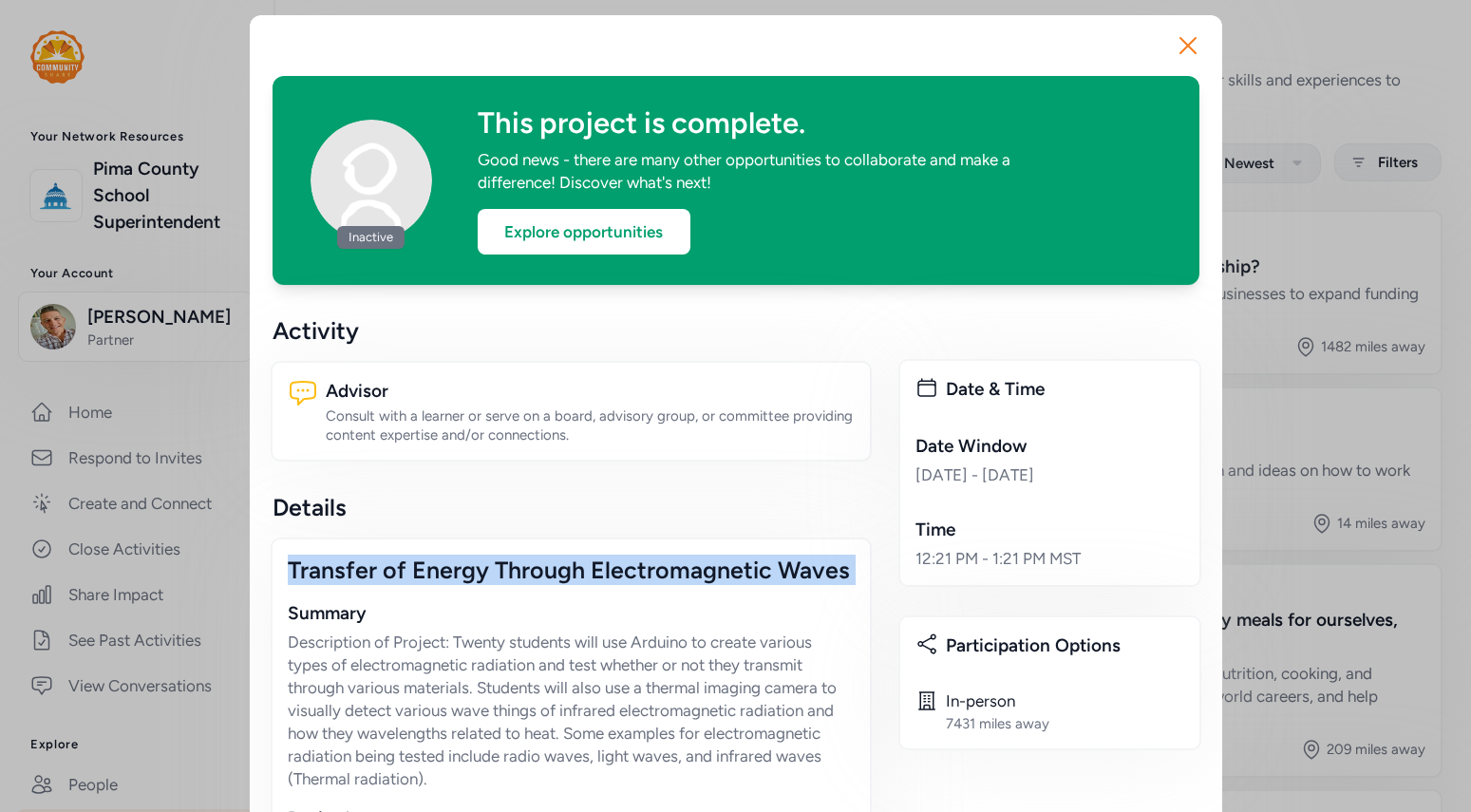
click at [479, 572] on div "Transfer of Energy Through Electromagnetic Waves" at bounding box center [571, 569] width 567 height 30
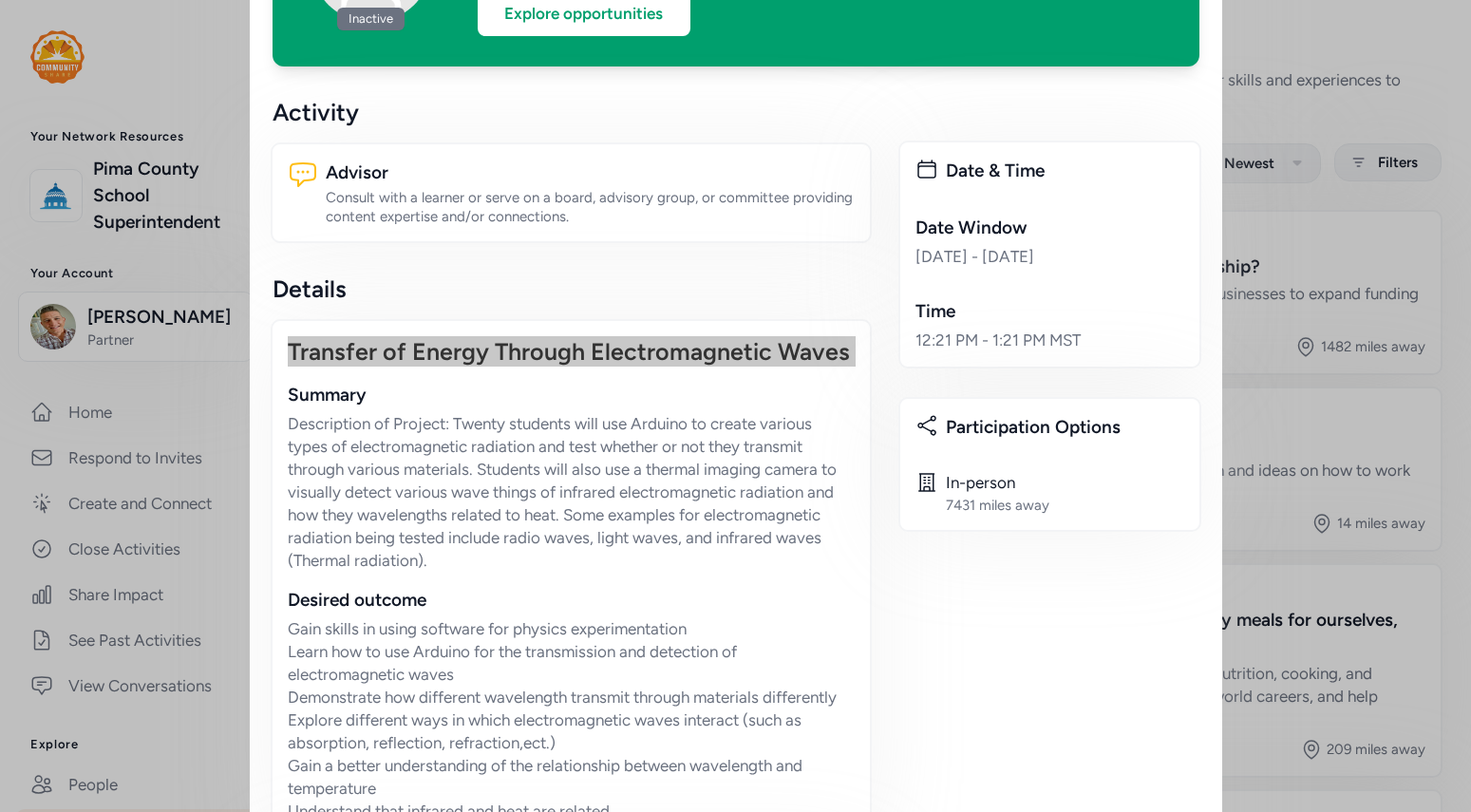
scroll to position [221, 0]
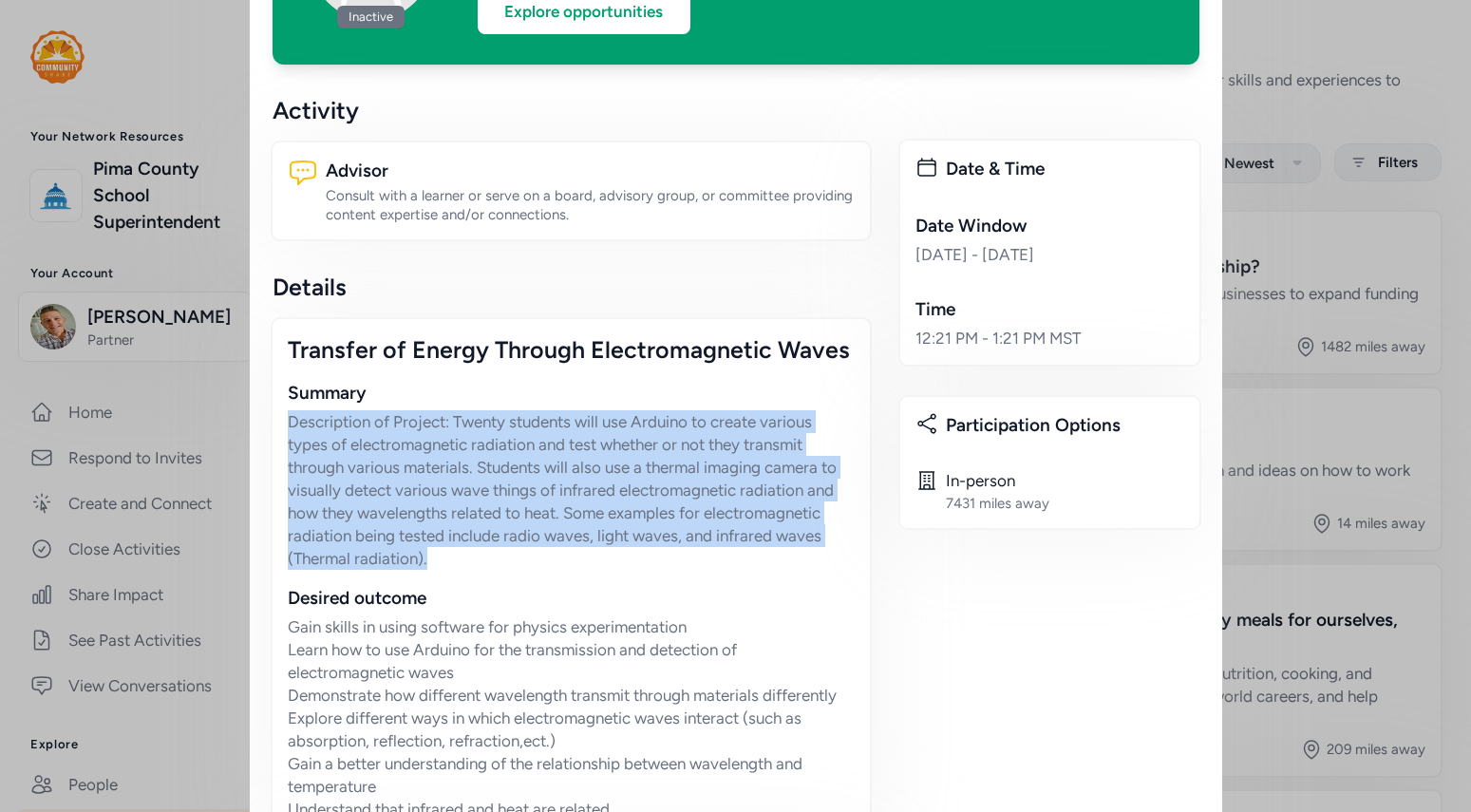
drag, startPoint x: 285, startPoint y: 420, endPoint x: 440, endPoint y: 561, distance: 209.5
click at [440, 561] on div "Transfer of Energy Through Electromagnetic Waves Summary Description of Project…" at bounding box center [571, 578] width 601 height 521
copy p "Description of Project: Twenty students will use Arduino to create various type…"
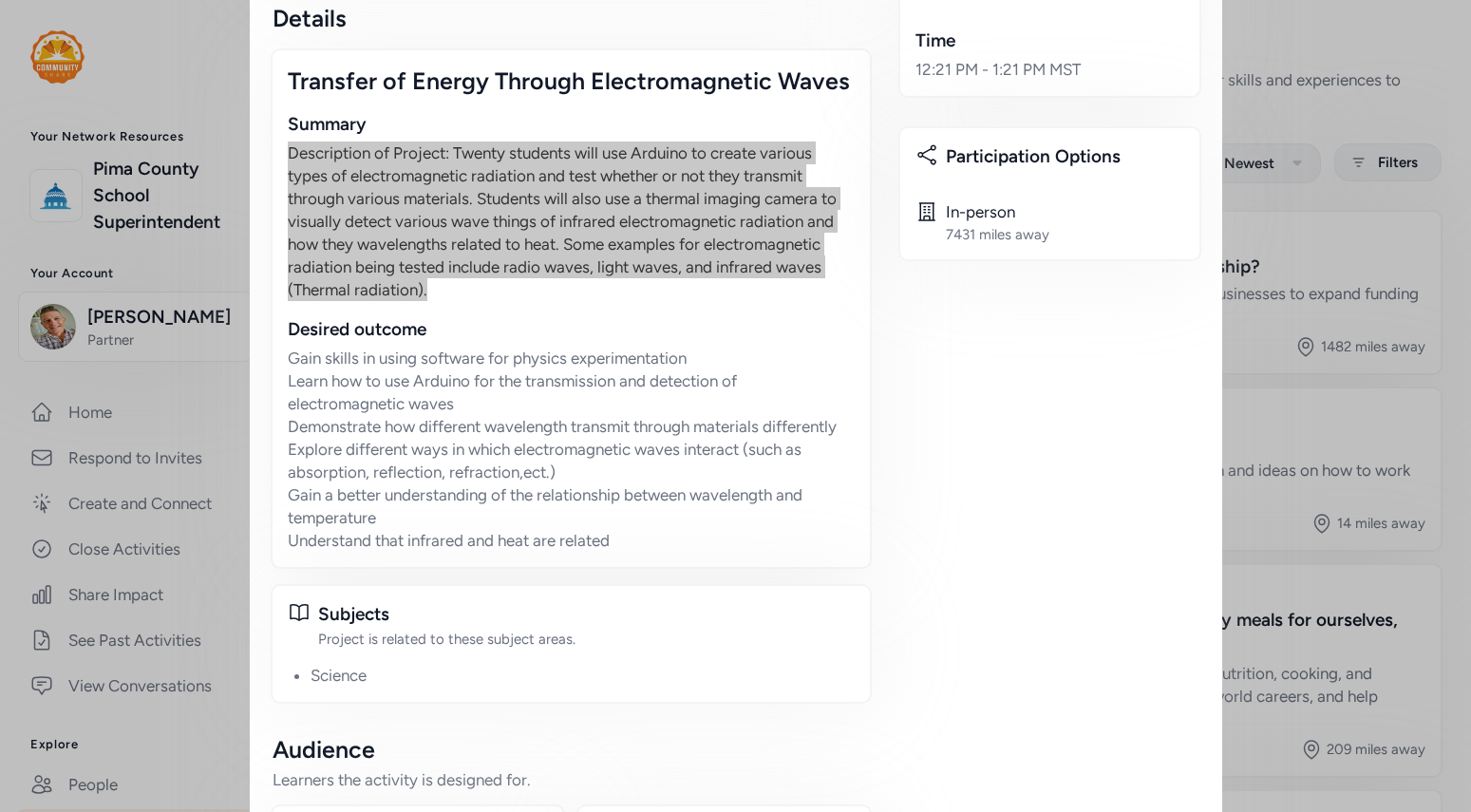
scroll to position [512, 0]
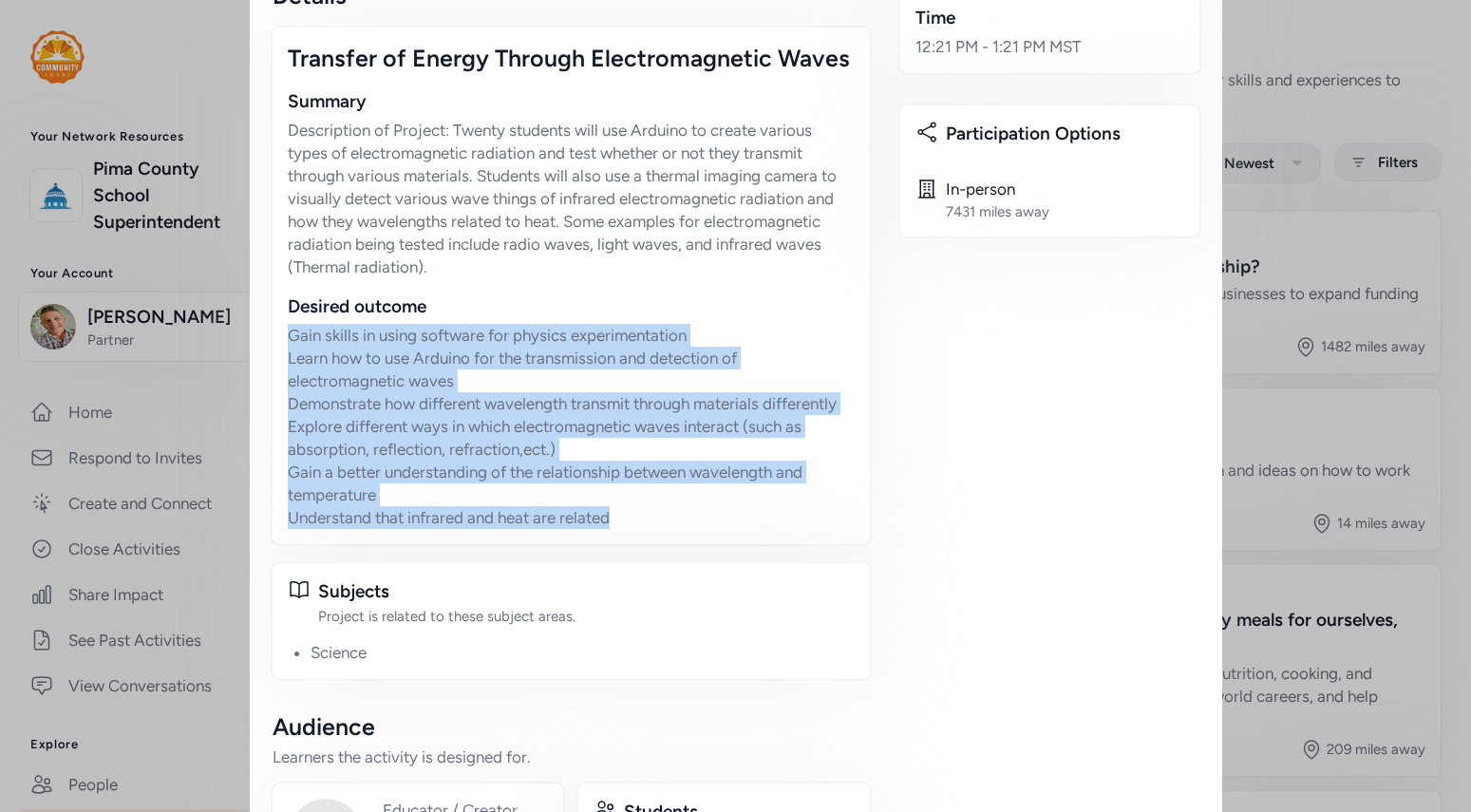
drag, startPoint x: 285, startPoint y: 335, endPoint x: 618, endPoint y: 524, distance: 382.9
click at [618, 524] on div "Transfer of Energy Through Electromagnetic Waves Summary Description of Project…" at bounding box center [571, 286] width 601 height 521
copy p "Gain skills in using software for physics experimentation Learn how to use Ardu…"
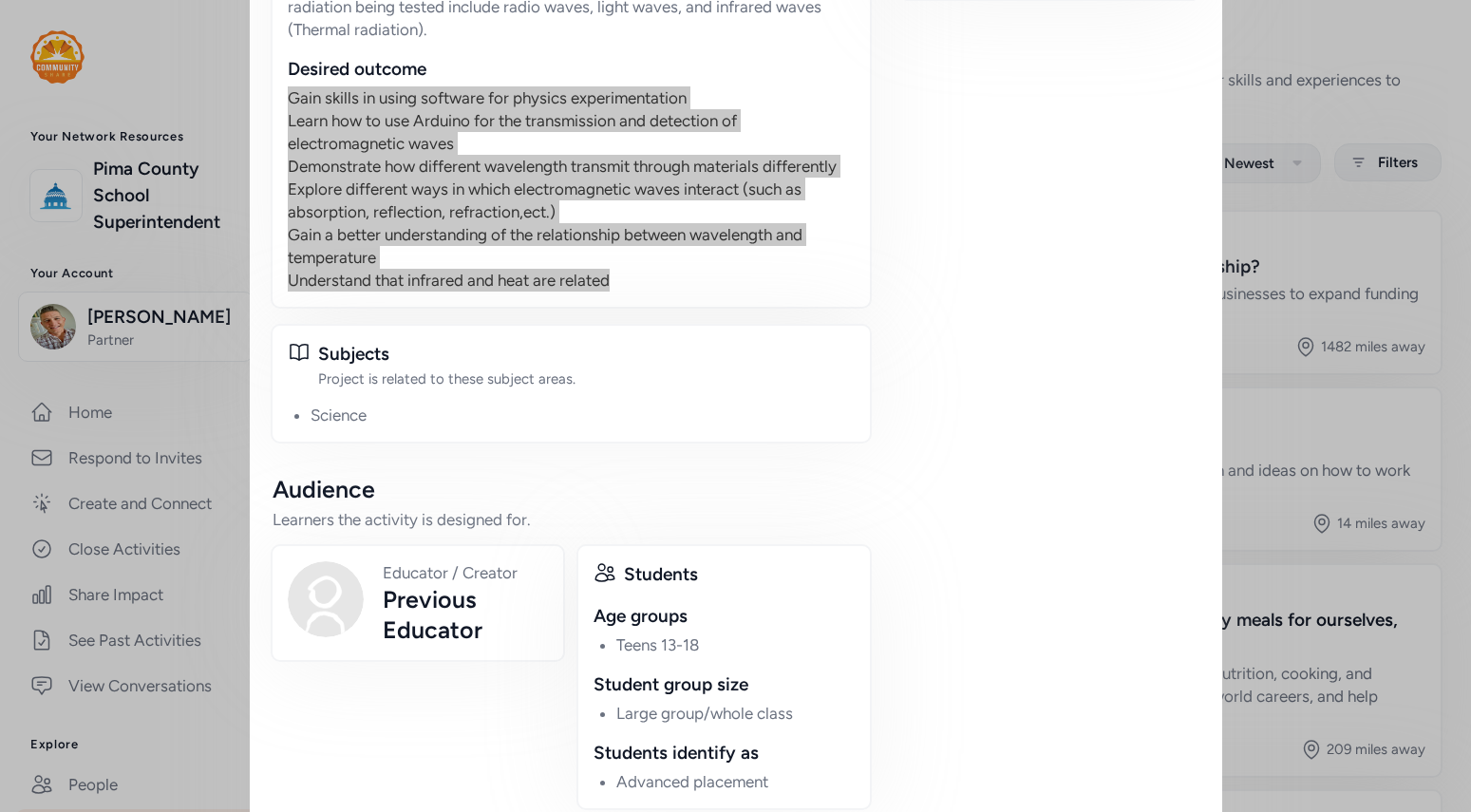
scroll to position [0, 0]
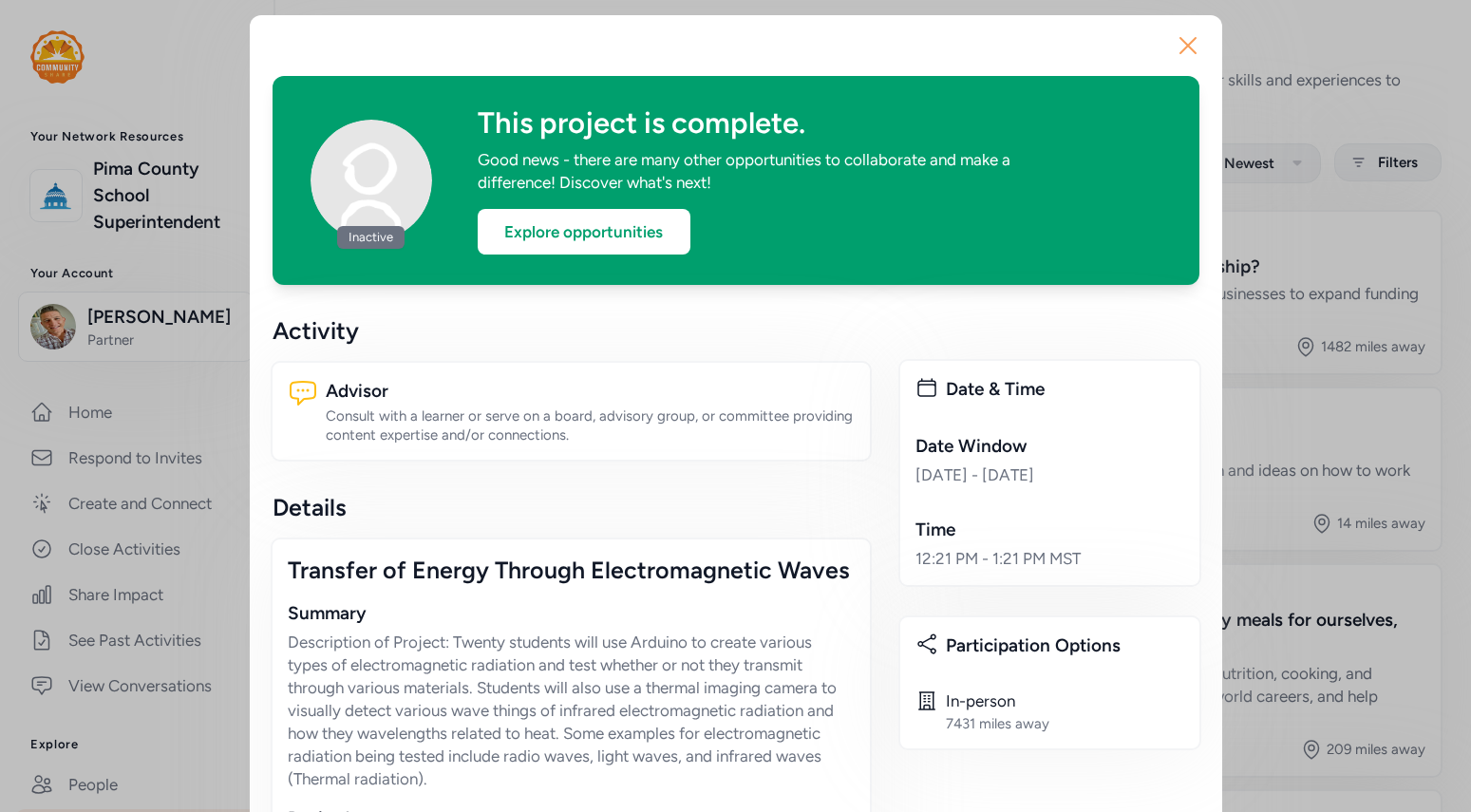
click at [1191, 42] on icon "button" at bounding box center [1187, 45] width 30 height 30
